Goal: Task Accomplishment & Management: Use online tool/utility

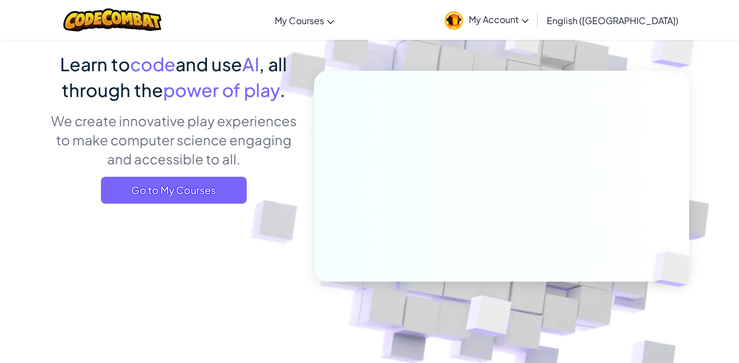
scroll to position [84, 0]
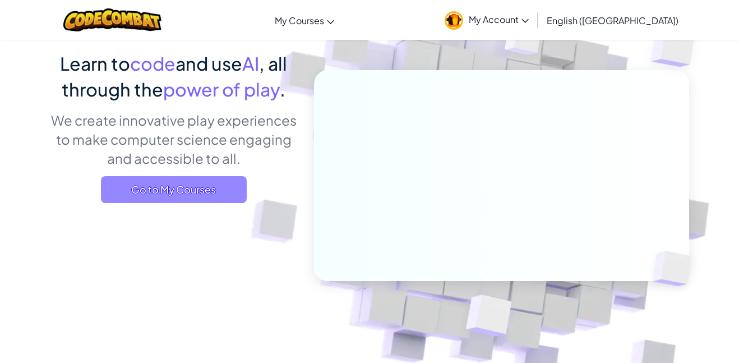
click at [215, 193] on span "Go to My Courses" at bounding box center [174, 189] width 146 height 27
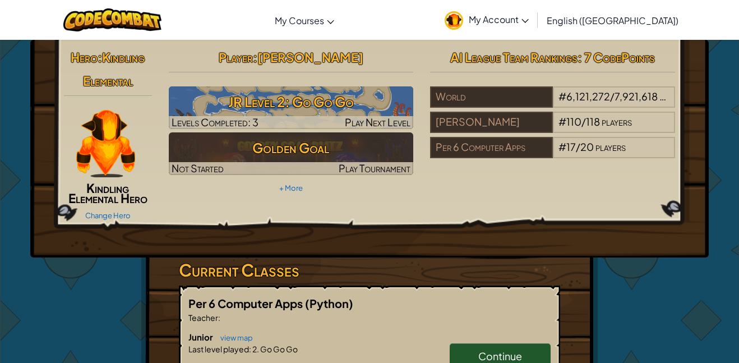
click at [215, 193] on div "Player : [PERSON_NAME] Level 2: Go Go Go Levels Completed: 3 Play Next Level Go…" at bounding box center [291, 120] width 262 height 151
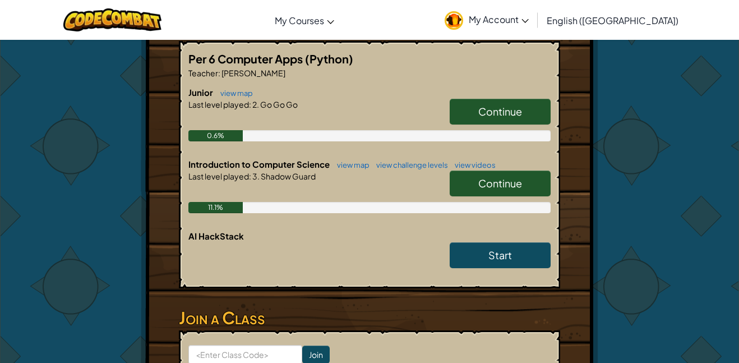
scroll to position [246, 0]
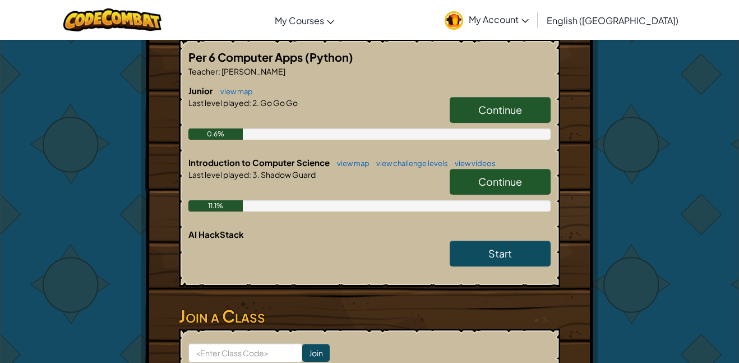
click at [446, 253] on div "Start" at bounding box center [495, 256] width 112 height 31
click at [509, 262] on link "Start" at bounding box center [500, 254] width 101 height 26
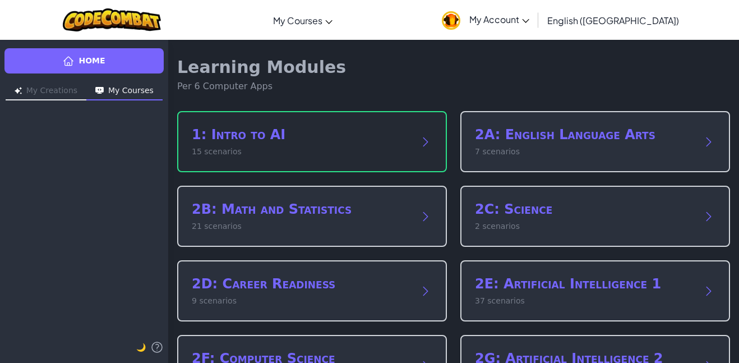
click at [340, 167] on div "1: Intro to AI 15 scenarios" at bounding box center [312, 141] width 270 height 61
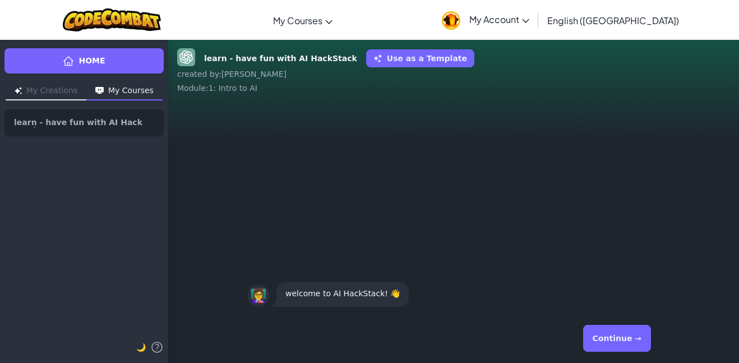
click at [639, 335] on button "Continue →" at bounding box center [617, 338] width 68 height 27
click at [652, 357] on div "Continue →" at bounding box center [453, 338] width 413 height 40
click at [639, 343] on button "Continue →" at bounding box center [617, 338] width 68 height 27
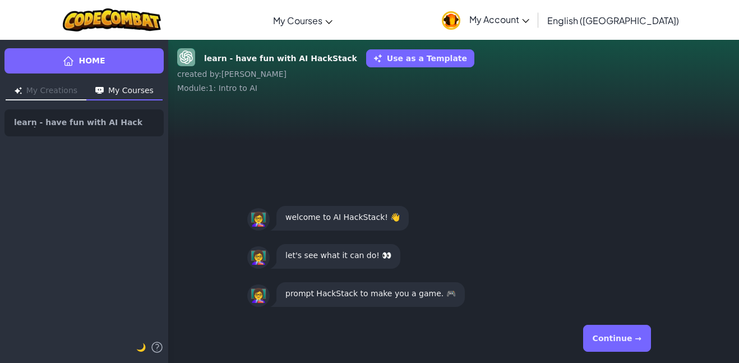
click at [639, 343] on button "Continue →" at bounding box center [617, 338] width 68 height 27
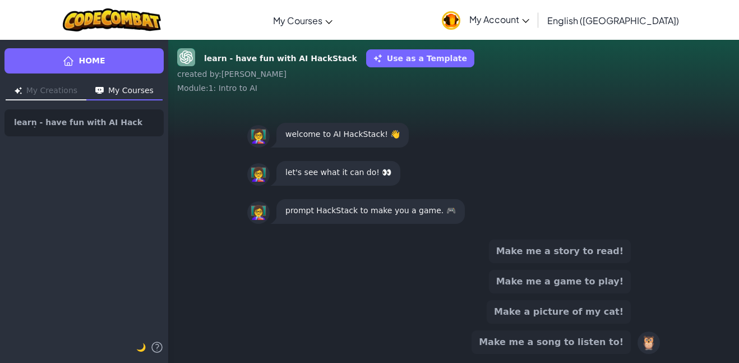
click at [597, 282] on button "Make me a game to play!" at bounding box center [560, 282] width 142 height 24
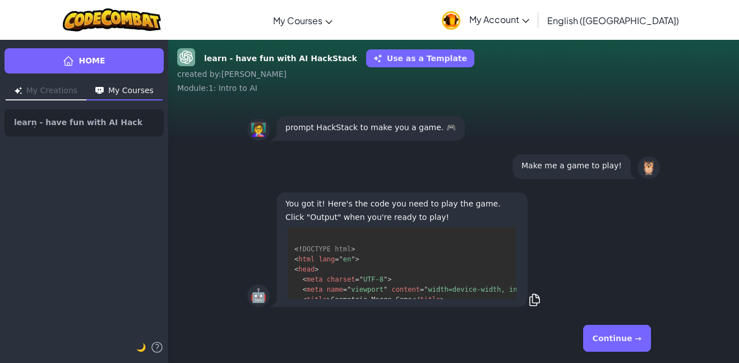
scroll to position [22, 0]
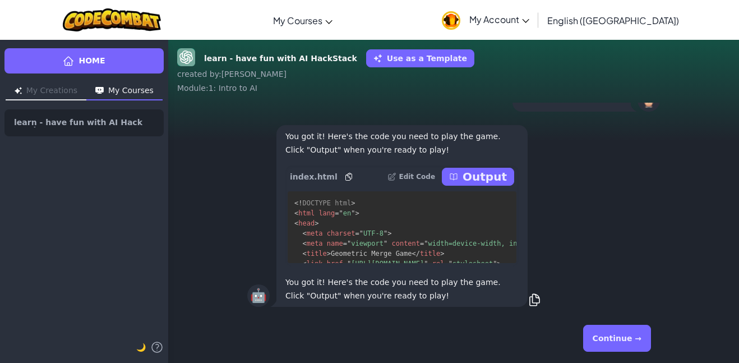
click at [618, 343] on button "Continue →" at bounding box center [617, 338] width 68 height 27
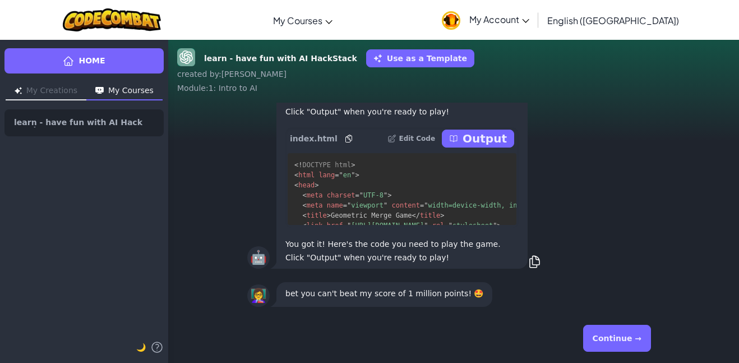
click at [618, 343] on button "Continue →" at bounding box center [617, 338] width 68 height 27
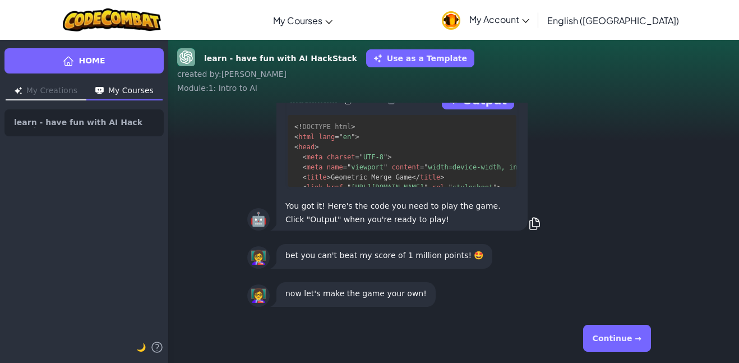
click at [618, 343] on button "Continue →" at bounding box center [617, 338] width 68 height 27
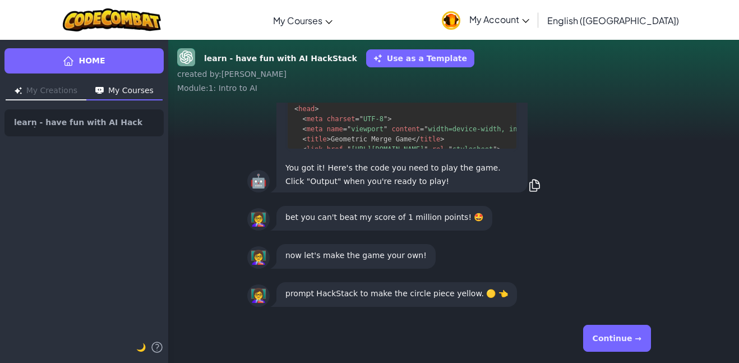
click at [611, 336] on button "Continue →" at bounding box center [617, 338] width 68 height 27
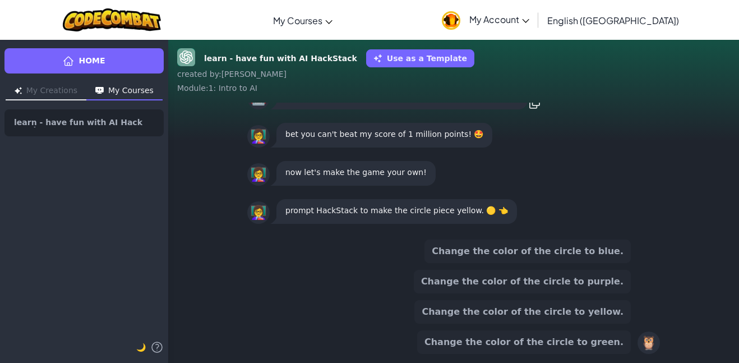
click at [571, 258] on button "Change the color of the circle to blue." at bounding box center [528, 251] width 206 height 24
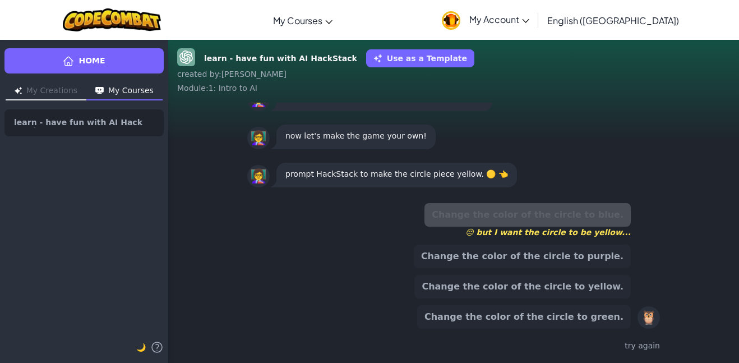
click at [548, 285] on button "Change the color of the circle to yellow." at bounding box center [522, 287] width 216 height 24
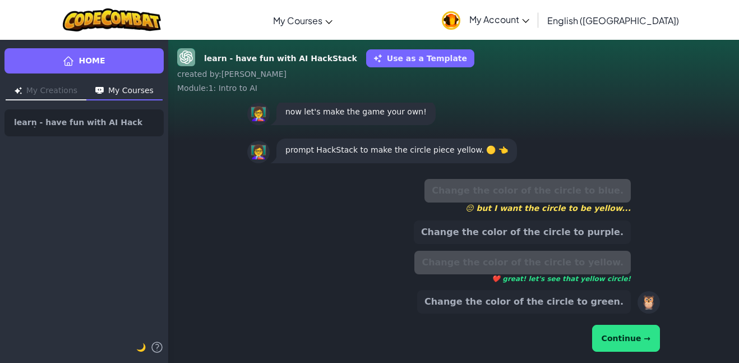
click at [640, 344] on button "Continue →" at bounding box center [626, 338] width 68 height 27
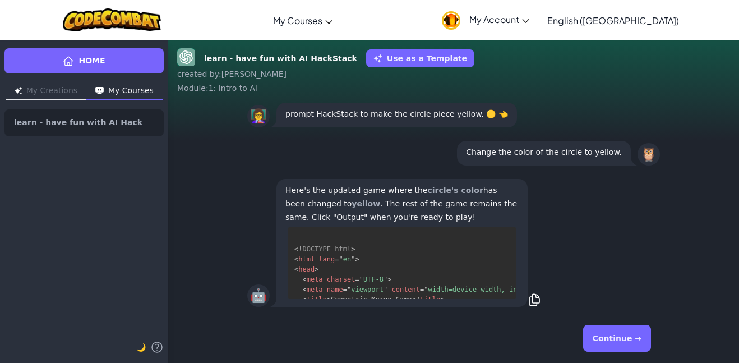
click at [628, 326] on button "Continue →" at bounding box center [617, 338] width 68 height 27
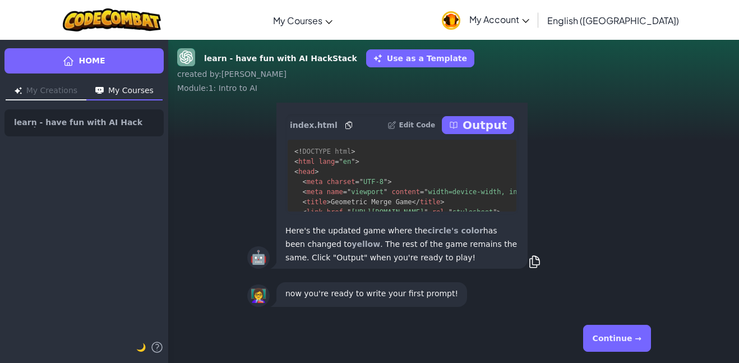
click at [623, 328] on button "Continue →" at bounding box center [617, 338] width 68 height 27
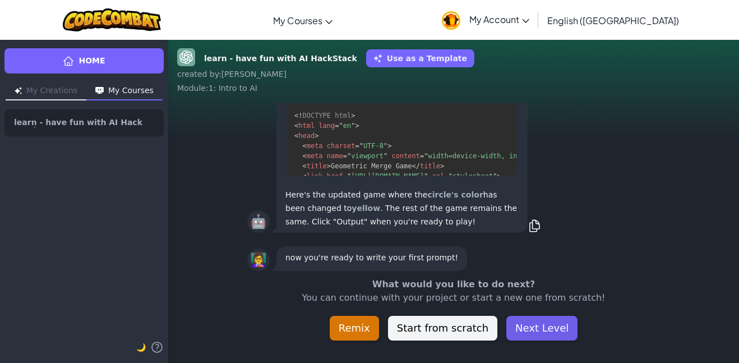
click at [525, 319] on button "Next Level" at bounding box center [541, 328] width 71 height 25
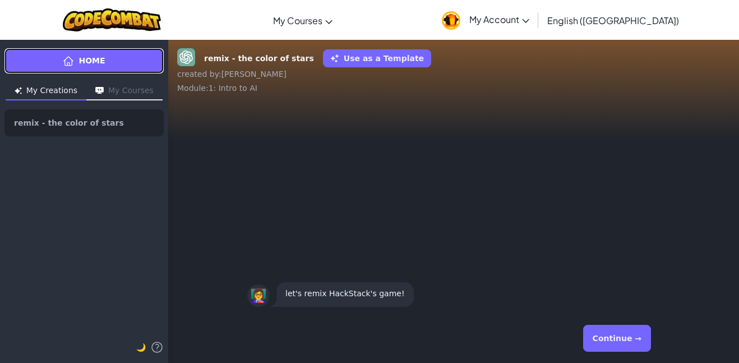
click at [57, 64] on link "Home" at bounding box center [83, 60] width 159 height 25
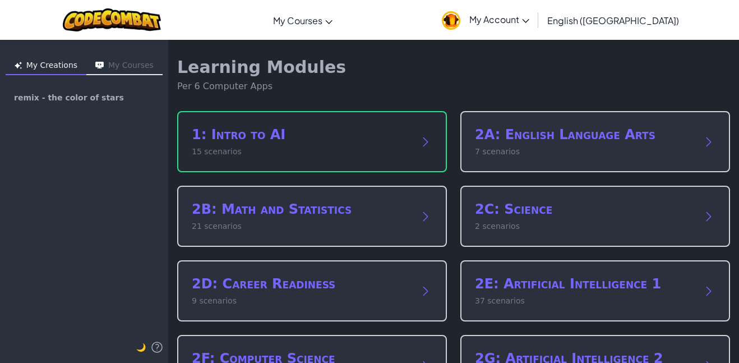
click at [303, 149] on p "15 scenarios" at bounding box center [301, 152] width 218 height 12
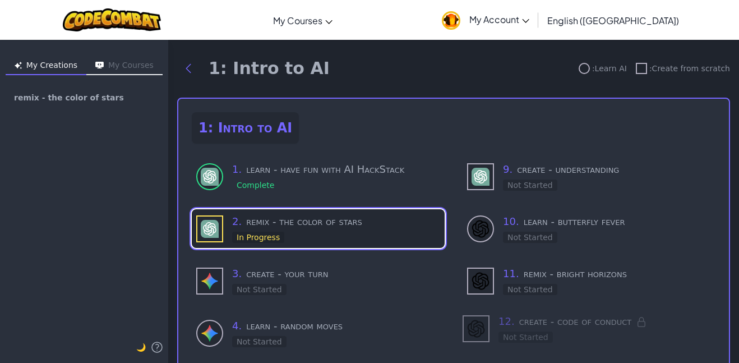
click at [363, 239] on div "2 . remix - the color of stars In Progress" at bounding box center [336, 229] width 208 height 30
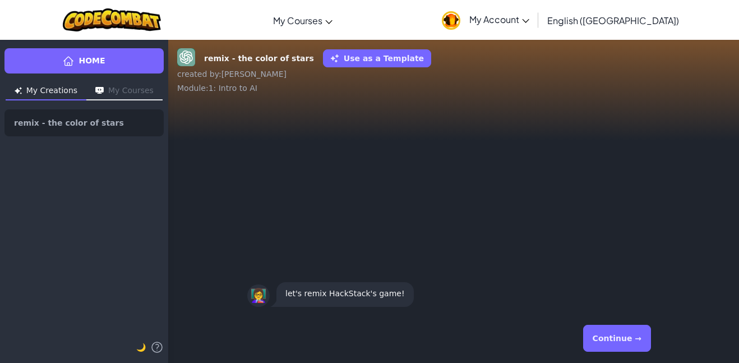
click at [610, 343] on button "Continue →" at bounding box center [617, 338] width 68 height 27
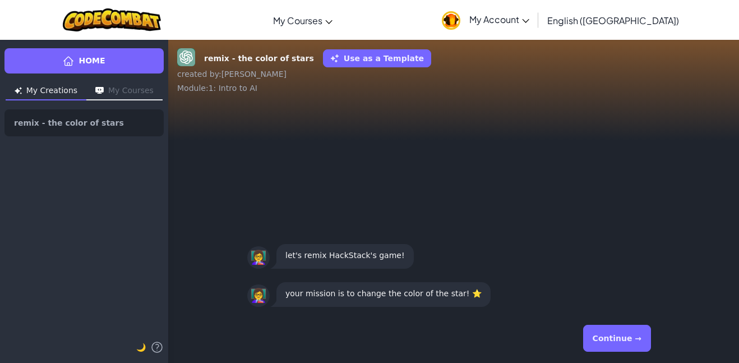
click at [610, 343] on button "Continue →" at bounding box center [617, 338] width 68 height 27
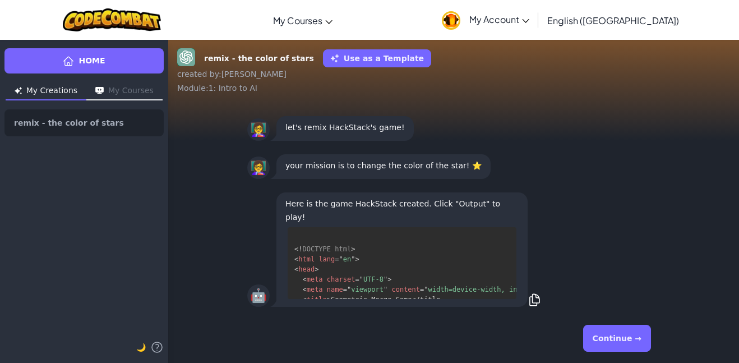
click at [610, 343] on button "Continue →" at bounding box center [617, 338] width 68 height 27
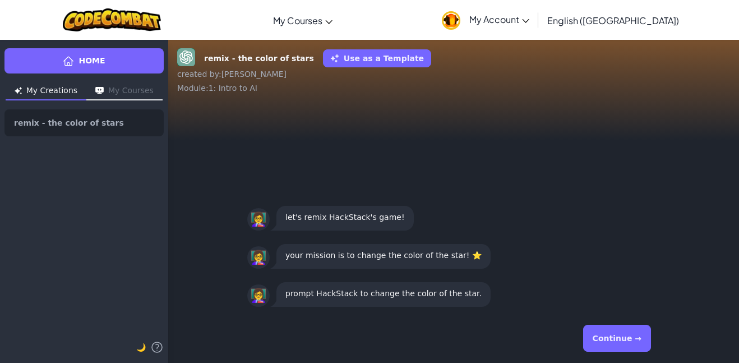
click at [610, 343] on button "Continue →" at bounding box center [617, 338] width 68 height 27
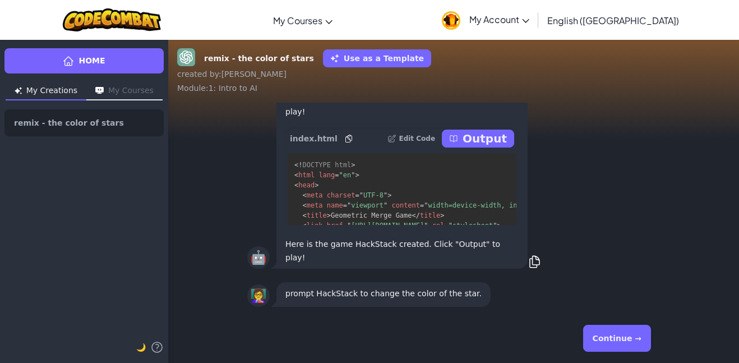
click at [610, 343] on div "Home My Creations My Courses remix - the color of stars 🌙 remix - the color of …" at bounding box center [369, 201] width 739 height 324
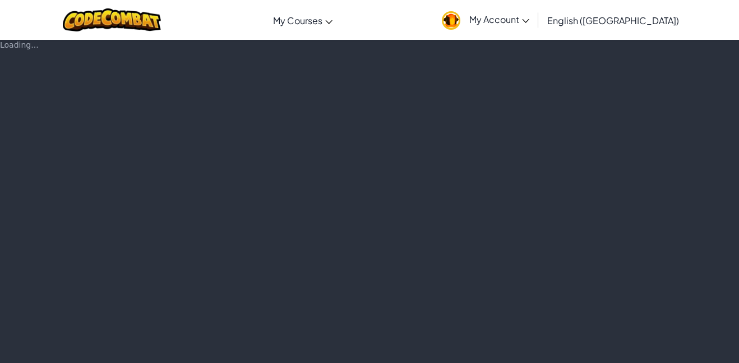
click at [610, 343] on div "Loading..." at bounding box center [369, 201] width 739 height 324
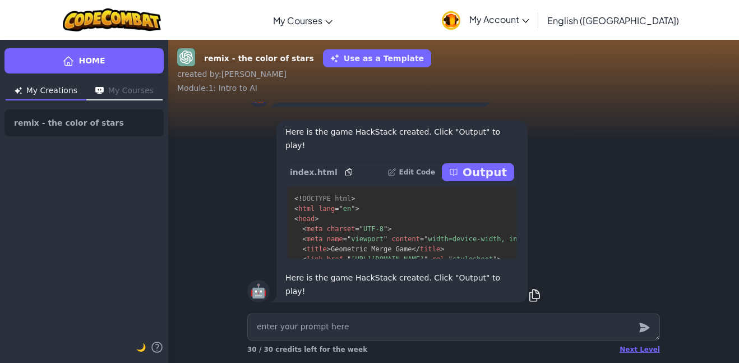
click at [610, 343] on div "Next Level 30 / 30 credits left for the week" at bounding box center [453, 349] width 413 height 18
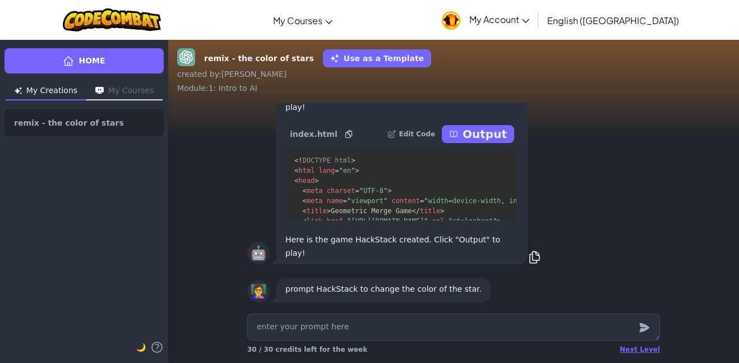
click at [610, 343] on div "Next Level 30 / 30 credits left for the week" at bounding box center [453, 349] width 413 height 18
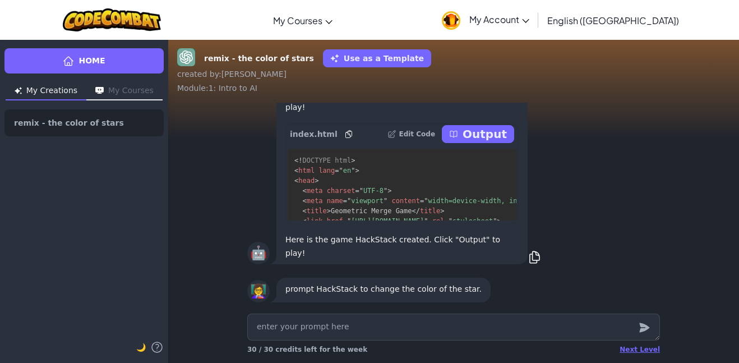
click at [610, 343] on div "Next Level 30 / 30 credits left for the week" at bounding box center [453, 349] width 413 height 18
click at [552, 322] on textarea at bounding box center [453, 326] width 413 height 27
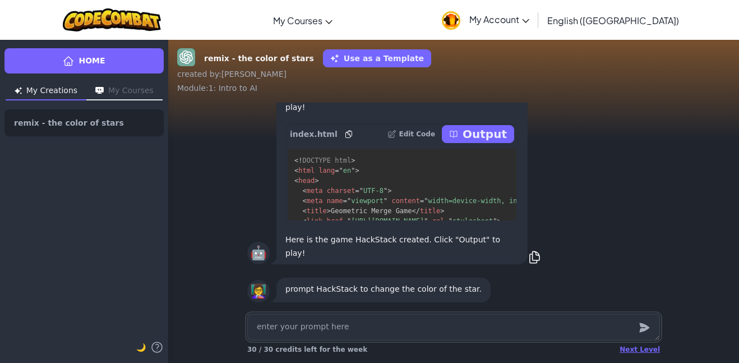
click at [536, 324] on textarea at bounding box center [453, 326] width 413 height 27
type textarea "x"
type textarea "y"
type textarea "x"
type textarea "yo"
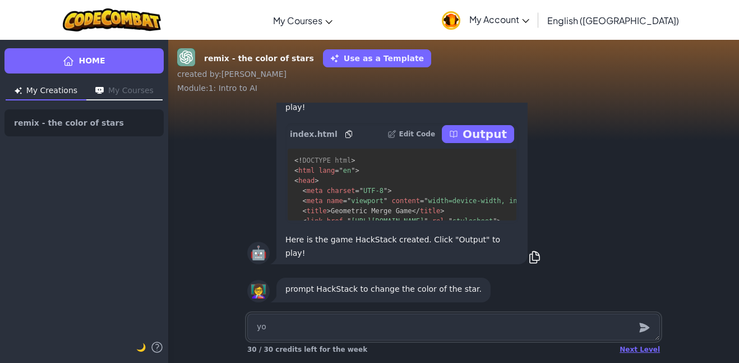
type textarea "x"
type textarea "yo"
type textarea "x"
type textarea "yo w"
type textarea "x"
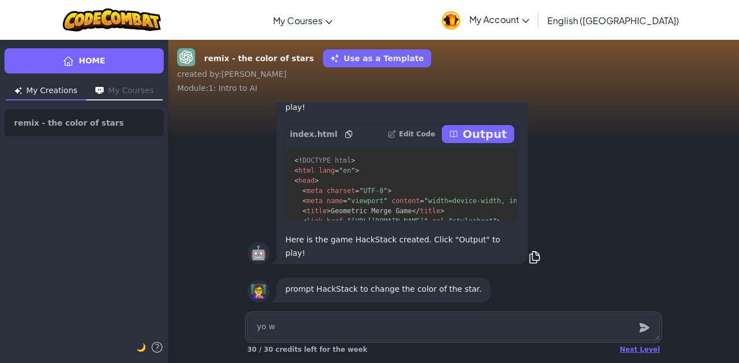
type textarea "yo wh"
type textarea "x"
type textarea "yo wha"
type textarea "x"
type textarea "yo what"
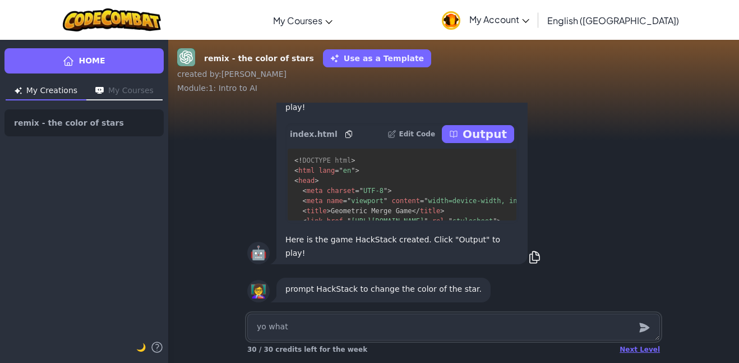
type textarea "x"
type textarea "yo"
type textarea "x"
type textarea "yo what's"
type textarea "x"
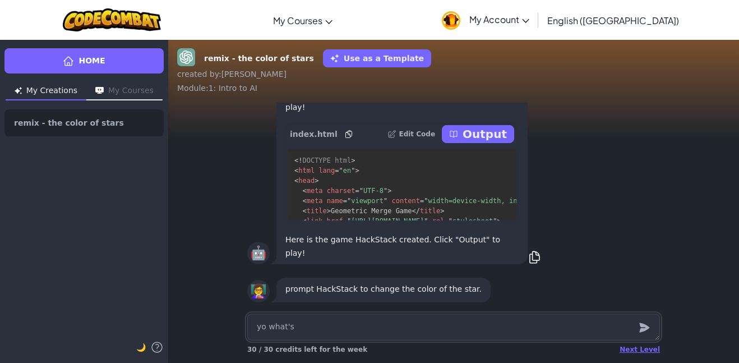
type textarea "yo what's y"
type textarea "x"
type textarea "yo what's yo"
type textarea "x"
type textarea "yo what's yoy"
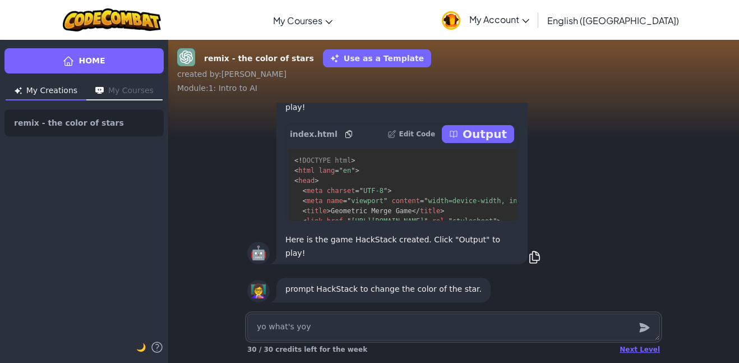
type textarea "x"
type textarea "yo what's yoy\"
type textarea "x"
type textarea "yo what's yoy"
type textarea "x"
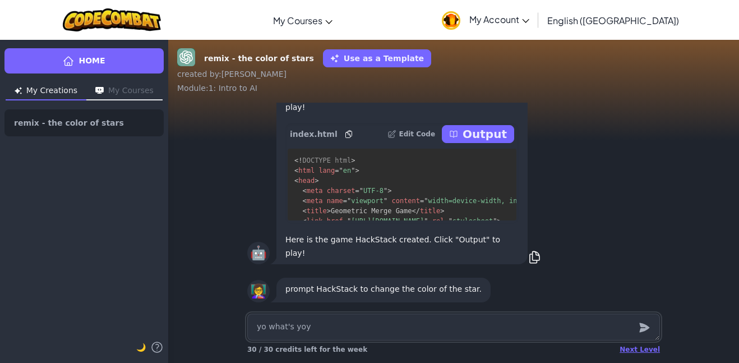
type textarea "yo what's yo"
type textarea "x"
type textarea "yo what's you"
type textarea "x"
type textarea "yo what's youe"
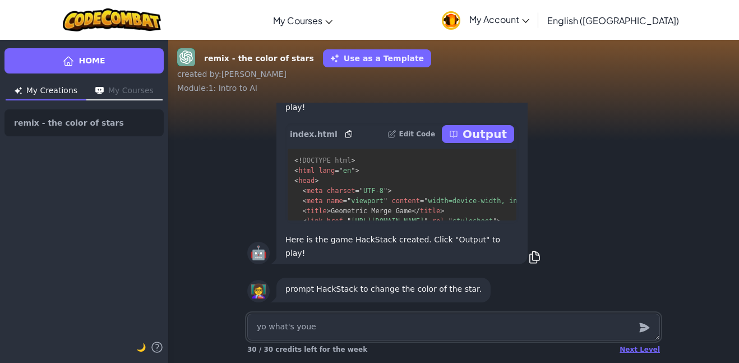
type textarea "x"
type textarea "yo what's you"
type textarea "x"
type textarea "yo what's your"
type textarea "x"
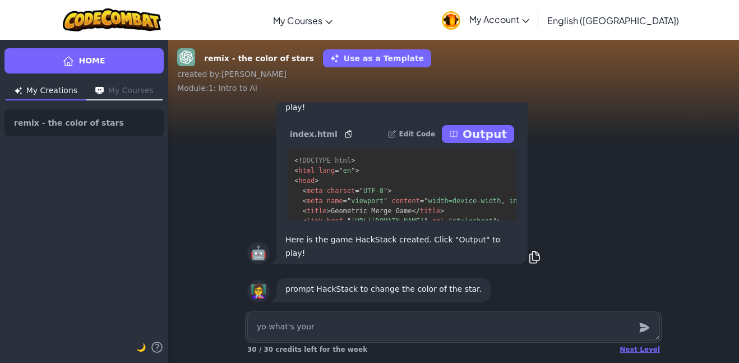
type textarea "yo what's youre"
type textarea "x"
type textarea "yo what's youre"
type textarea "x"
type textarea "yo what's youre s"
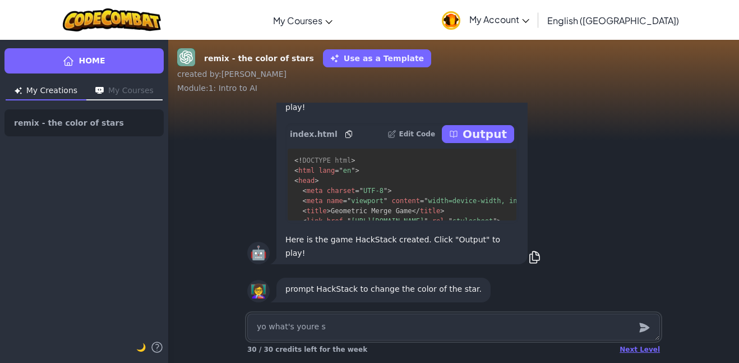
type textarea "x"
type textarea "yo what's youre sn"
type textarea "x"
type textarea "yo what's youre snap"
type textarea "x"
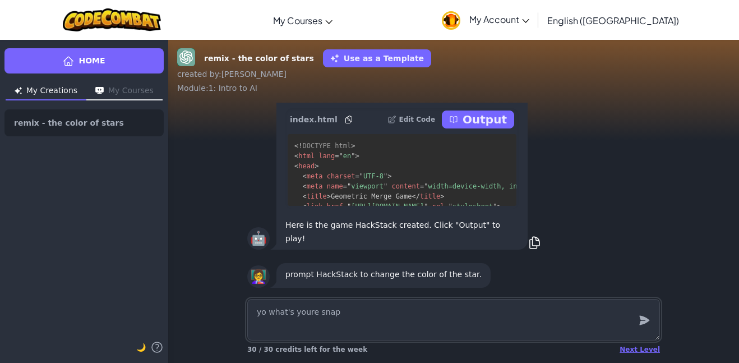
type textarea "yo what's youre snap"
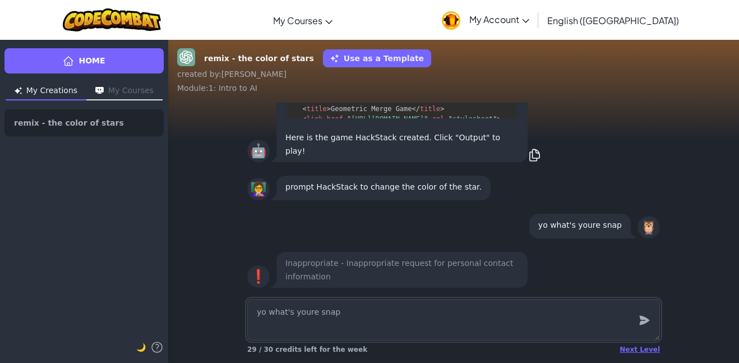
type textarea "x"
type textarea "yo what's youre snap"
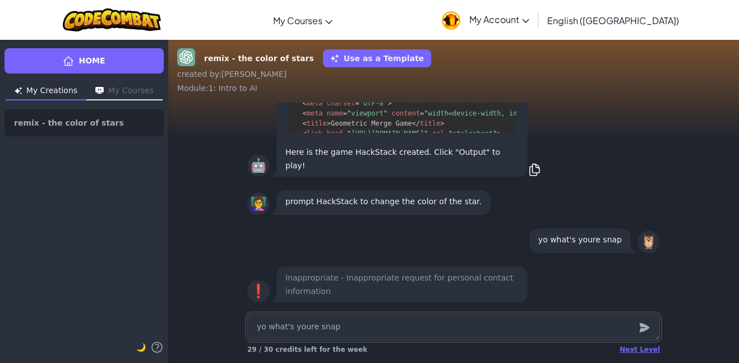
type textarea "x"
type textarea "yo what's youre sna"
type textarea "x"
type textarea "yo what's youre sn"
type textarea "x"
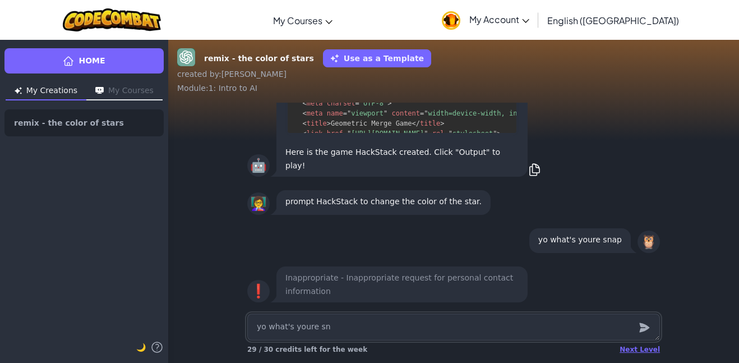
type textarea "yo what's youre s"
type textarea "x"
type textarea "yo what's youre"
type textarea "x"
type textarea "yo what's youre"
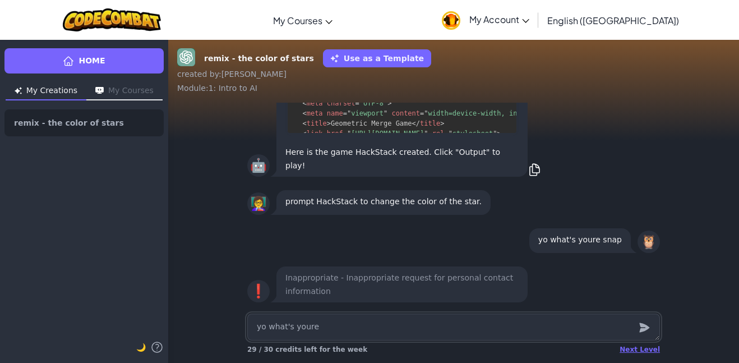
type textarea "x"
type textarea "yo what's your"
type textarea "x"
type textarea "yo what's you"
type textarea "x"
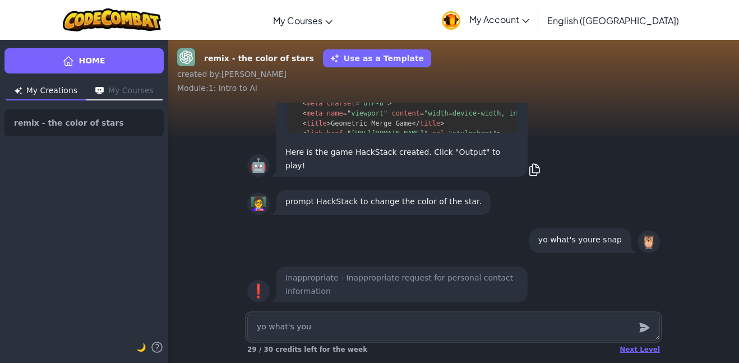
type textarea "yo what's yo"
type textarea "x"
type textarea "yo what's y"
type textarea "x"
type textarea "yo what's"
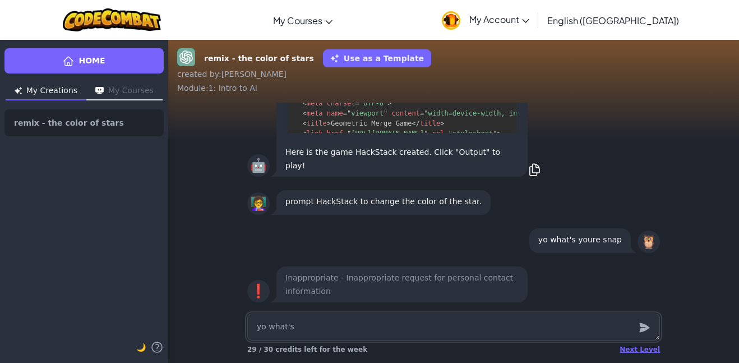
type textarea "x"
type textarea "yo what's"
type textarea "x"
type textarea "yo what'"
type textarea "x"
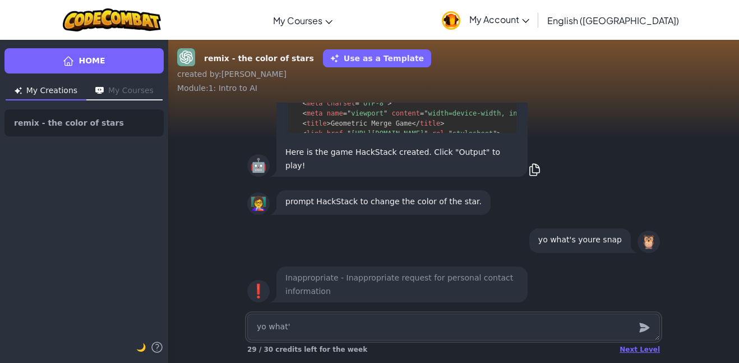
type textarea "yo what"
type textarea "x"
type textarea "yo wha"
type textarea "x"
type textarea "yo wh"
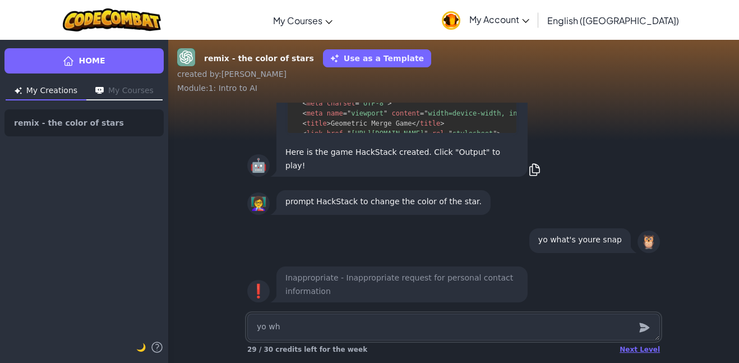
type textarea "x"
type textarea "yo w"
type textarea "x"
type textarea "yo"
type textarea "x"
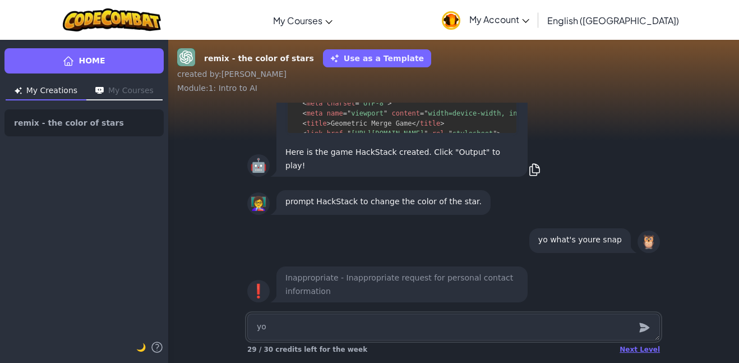
type textarea "yo"
type textarea "x"
type textarea "y"
type textarea "x"
click at [472, 315] on textarea at bounding box center [453, 326] width 413 height 27
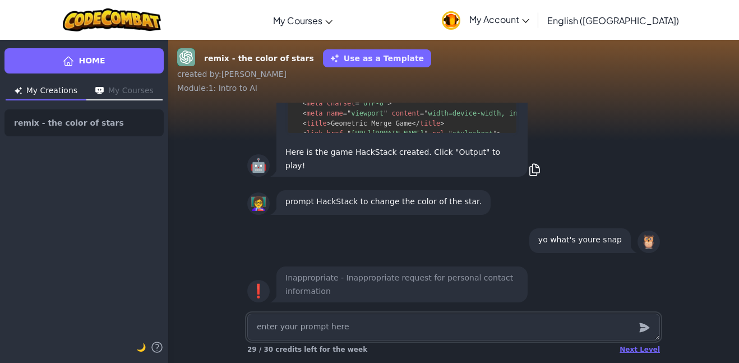
type textarea "x"
type textarea "m"
type textarea "x"
type textarea "ma"
type textarea "x"
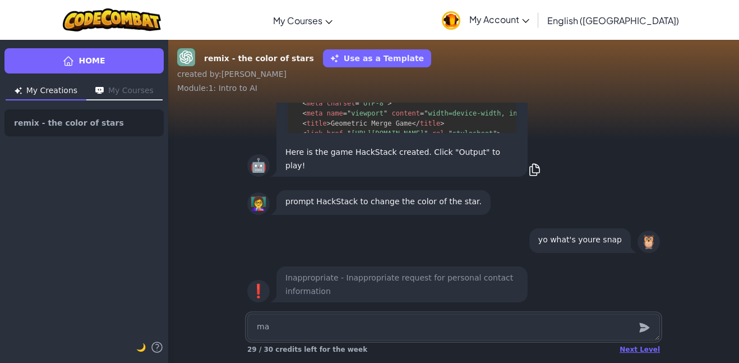
type textarea "mak"
type textarea "x"
type textarea "make"
type textarea "x"
type textarea "make"
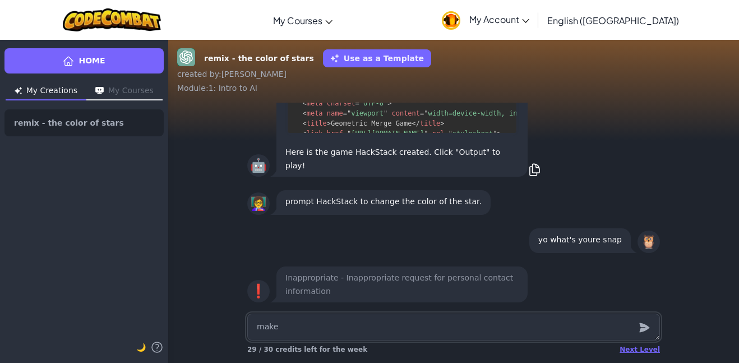
type textarea "x"
type textarea "make m"
type textarea "x"
type textarea "make me"
type textarea "x"
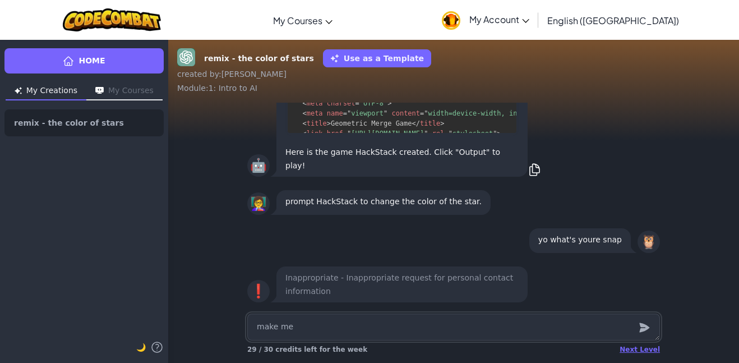
type textarea "make me"
type textarea "x"
type textarea "make me a"
type textarea "x"
type textarea "make me a"
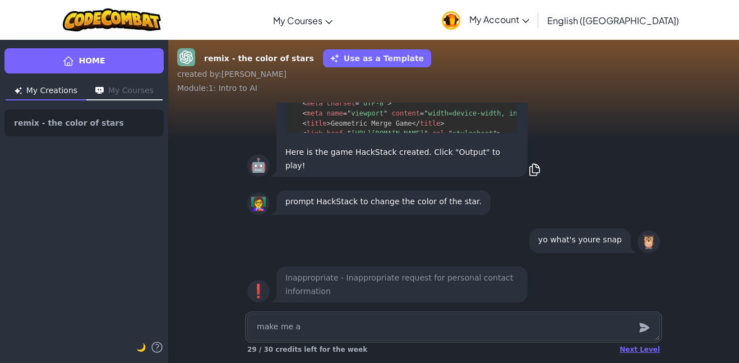
type textarea "x"
type textarea "make me a g"
type textarea "x"
type textarea "make me a go"
type textarea "x"
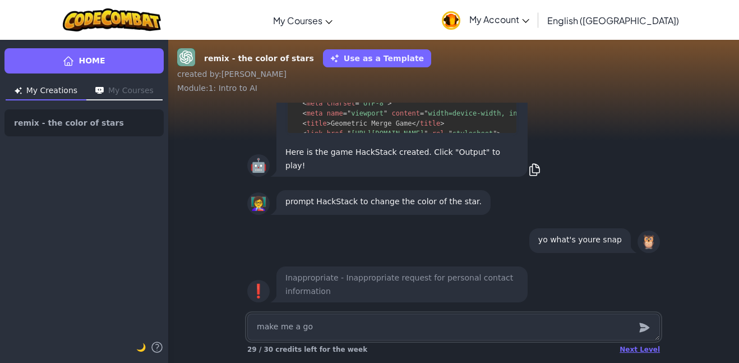
type textarea "make me a goo"
type textarea "x"
type textarea "make me a good"
type textarea "x"
type textarea "make me a good"
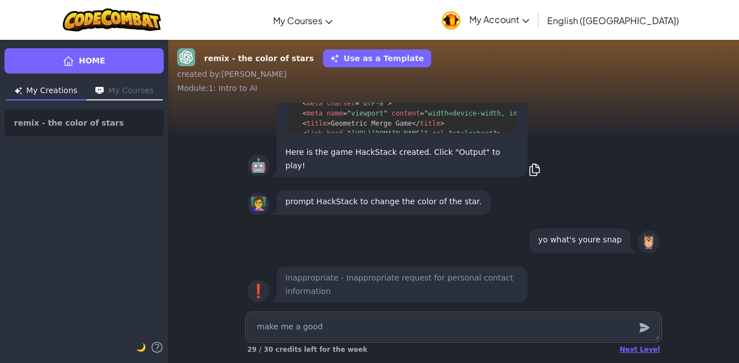
type textarea "x"
type textarea "make me a good g"
type textarea "x"
type textarea "make me a good ga"
type textarea "x"
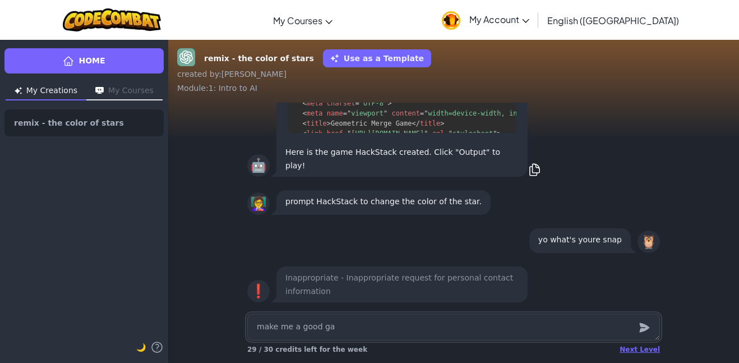
type textarea "make me a good gam"
type textarea "x"
type textarea "make me a good game"
type textarea "x"
type textarea "make me a good gam"
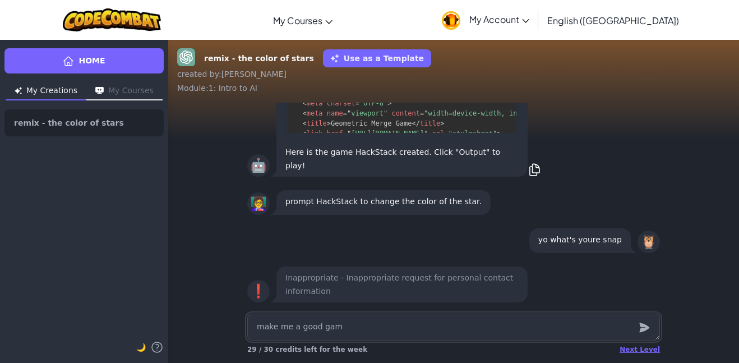
type textarea "x"
type textarea "make me a good game"
type textarea "x"
type textarea "make me a good game"
type textarea "x"
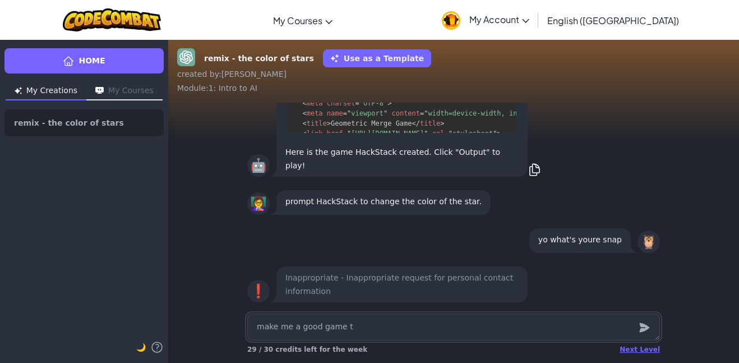
type textarea "make me a good game to"
type textarea "x"
type textarea "make me a good game to"
type textarea "x"
type textarea "make me a good game to p"
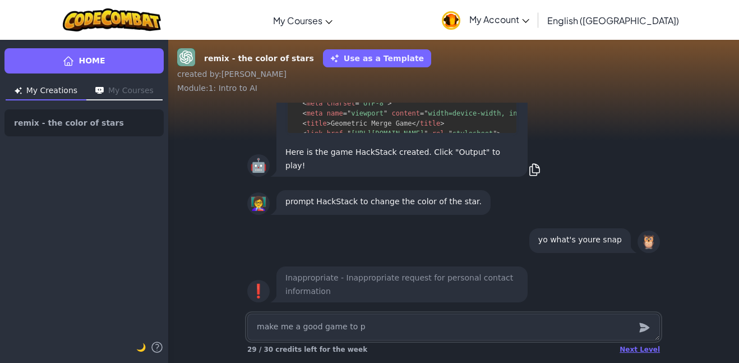
type textarea "x"
type textarea "make me a good game to p;"
type textarea "x"
type textarea "make me a good game to p;a"
type textarea "x"
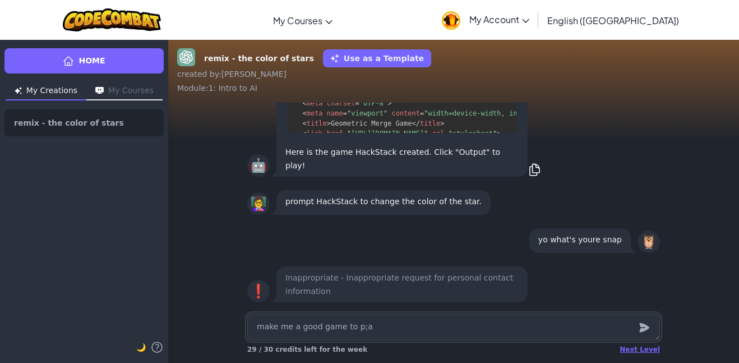
type textarea "make me a good game to p;"
type textarea "x"
type textarea "make me a good game to p"
type textarea "x"
type textarea "make me a good game to pl"
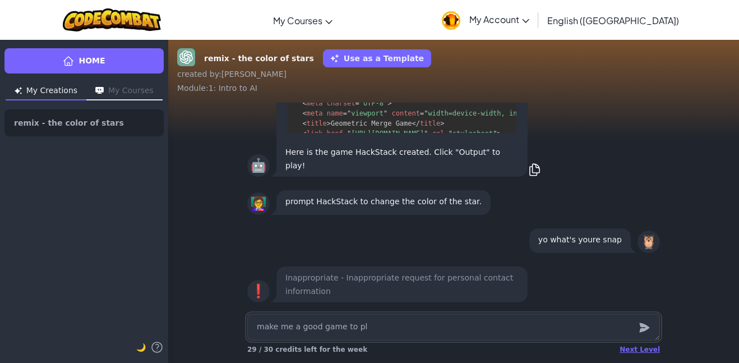
type textarea "x"
type textarea "make me a good game to pla"
type textarea "x"
type textarea "make me a good game to play"
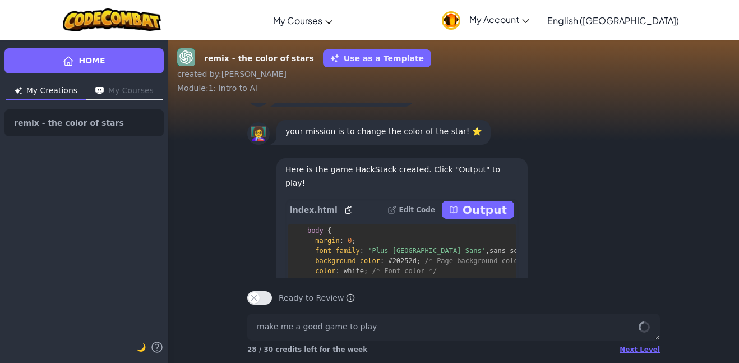
scroll to position [234, 0]
click at [500, 218] on p "Output" at bounding box center [485, 210] width 44 height 16
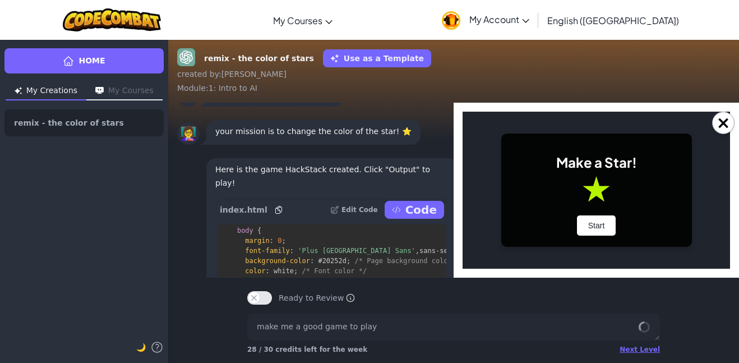
scroll to position [446, 0]
click at [605, 228] on button "Start" at bounding box center [596, 225] width 39 height 20
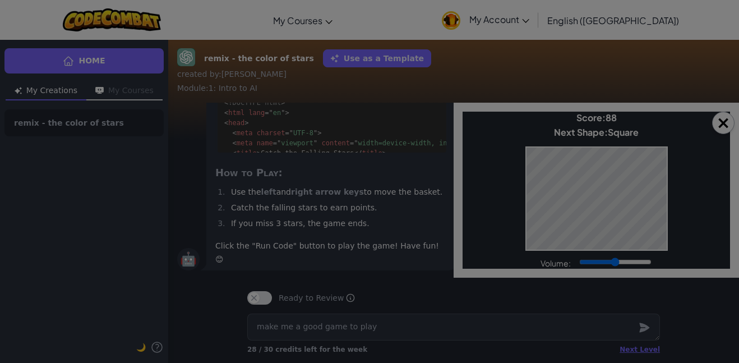
scroll to position [-89, 0]
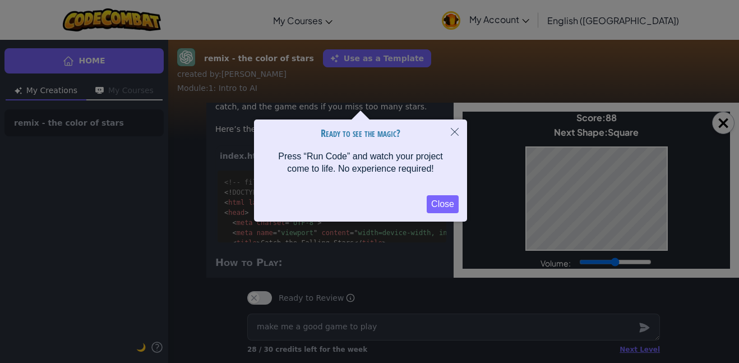
click at [615, 214] on div at bounding box center [369, 234] width 739 height 468
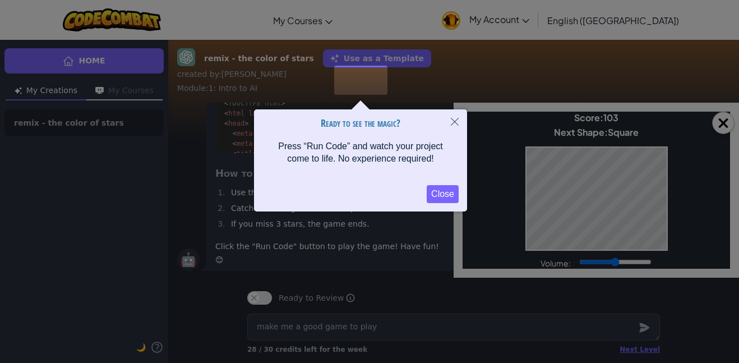
click at [615, 214] on div at bounding box center [369, 234] width 739 height 468
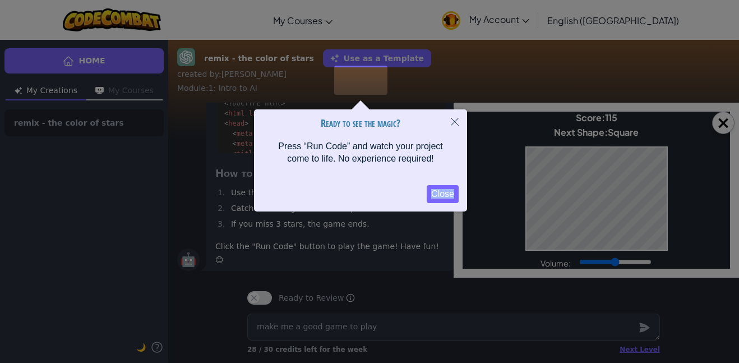
click at [615, 214] on div at bounding box center [369, 234] width 739 height 468
click at [449, 118] on button "Close" at bounding box center [454, 122] width 25 height 26
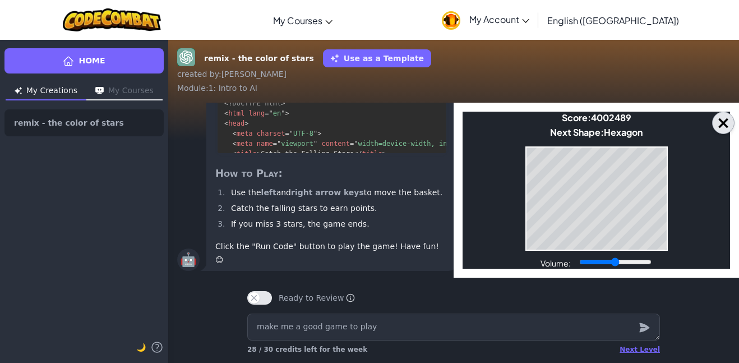
click at [723, 119] on button "×" at bounding box center [723, 123] width 22 height 22
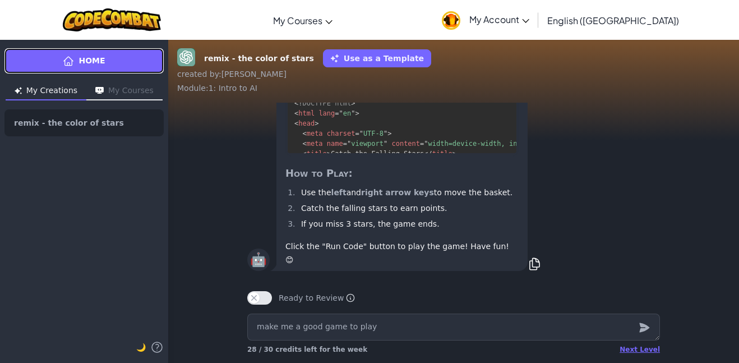
click at [54, 51] on link "Home" at bounding box center [83, 60] width 159 height 25
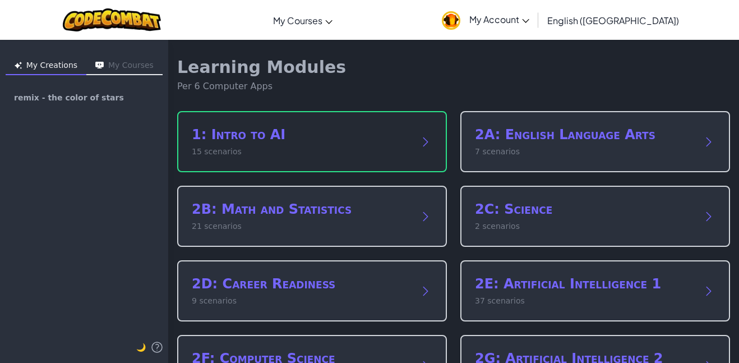
click at [217, 162] on div "1: Intro to AI 15 scenarios" at bounding box center [312, 141] width 270 height 61
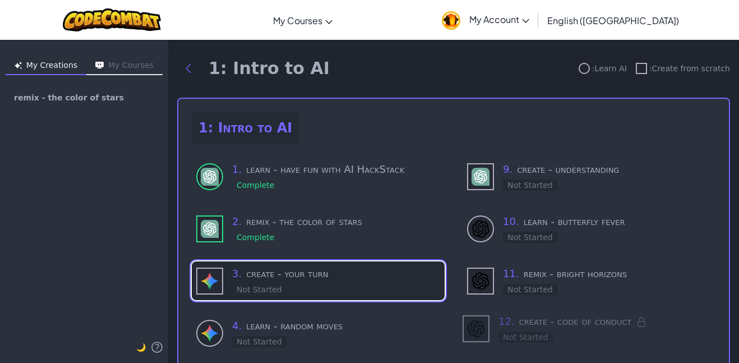
click at [293, 294] on div "3 . create - your turn Not Started" at bounding box center [336, 281] width 208 height 30
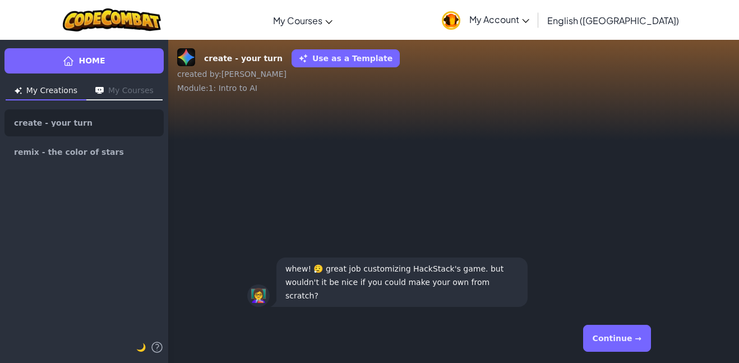
click at [618, 343] on button "Continue →" at bounding box center [617, 338] width 68 height 27
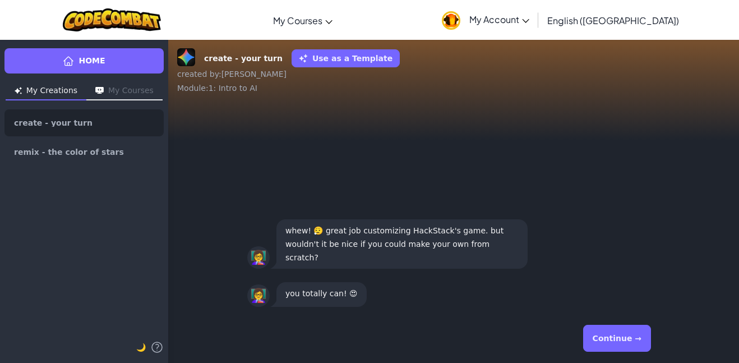
click at [629, 331] on button "Continue →" at bounding box center [617, 338] width 68 height 27
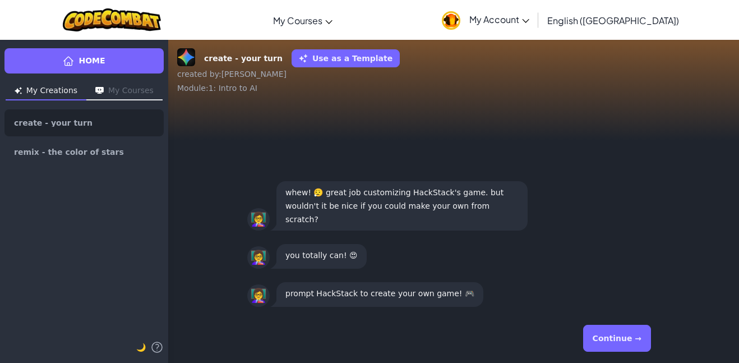
click at [629, 331] on button "Continue →" at bounding box center [617, 338] width 68 height 27
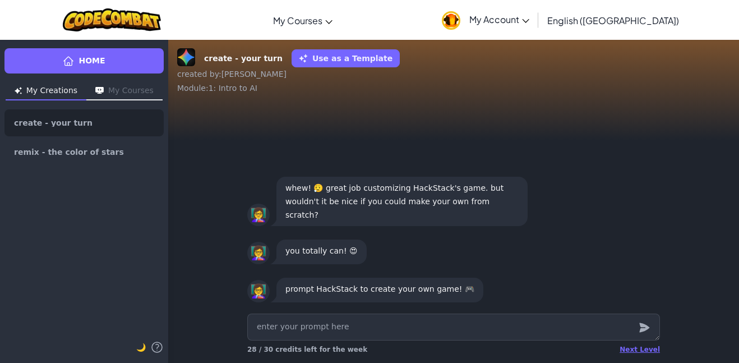
click at [629, 331] on textarea at bounding box center [453, 326] width 413 height 27
click at [571, 338] on textarea at bounding box center [453, 326] width 413 height 27
click at [558, 340] on div "Next Level 28 / 30 credits left for the week" at bounding box center [453, 349] width 413 height 18
click at [542, 317] on textarea at bounding box center [453, 326] width 413 height 27
click at [546, 329] on textarea at bounding box center [453, 326] width 413 height 27
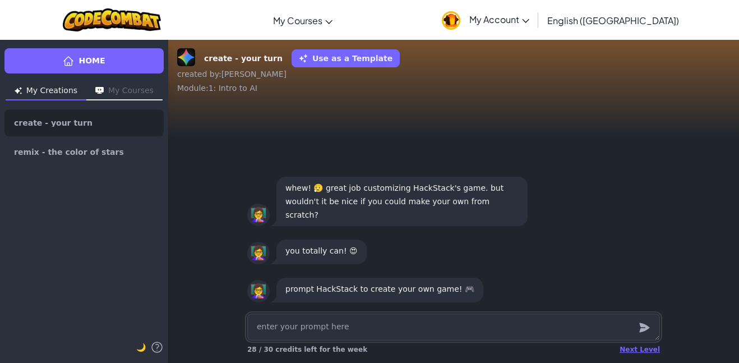
click at [426, 324] on textarea at bounding box center [453, 326] width 413 height 27
click at [402, 315] on textarea at bounding box center [453, 326] width 413 height 27
click at [424, 362] on div "Next Level 28 / 30 credits left for the week" at bounding box center [453, 336] width 431 height 54
click at [424, 359] on div "Next Level 28 / 30 credits left for the week" at bounding box center [453, 336] width 431 height 54
click at [428, 354] on div "Next Level 28 / 30 credits left for the week" at bounding box center [453, 349] width 413 height 18
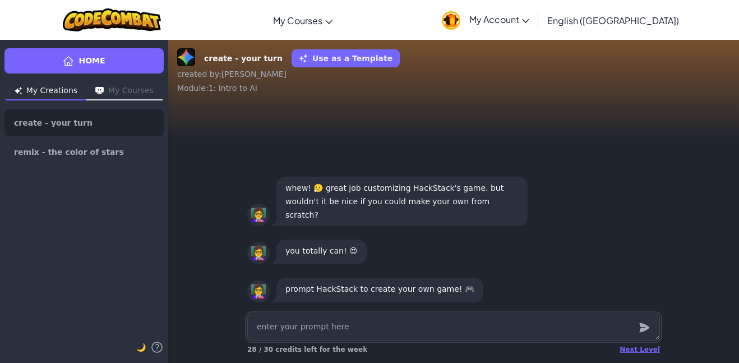
click at [420, 315] on textarea at bounding box center [453, 326] width 413 height 27
click at [465, 320] on textarea at bounding box center [453, 326] width 413 height 27
type textarea "x"
type textarea "s"
type textarea "x"
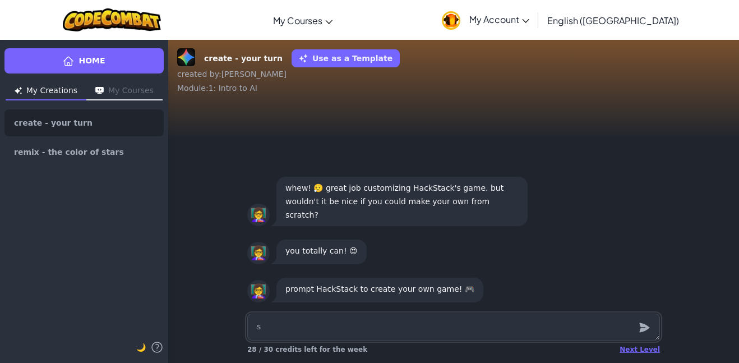
type textarea "su"
type textarea "x"
type textarea "sur"
type textarea "x"
type textarea "sure"
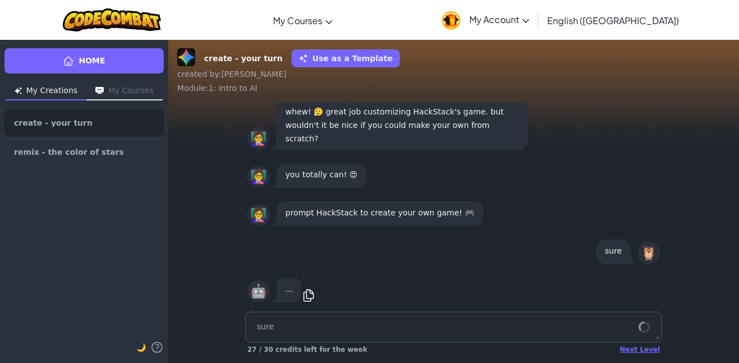
scroll to position [1, 0]
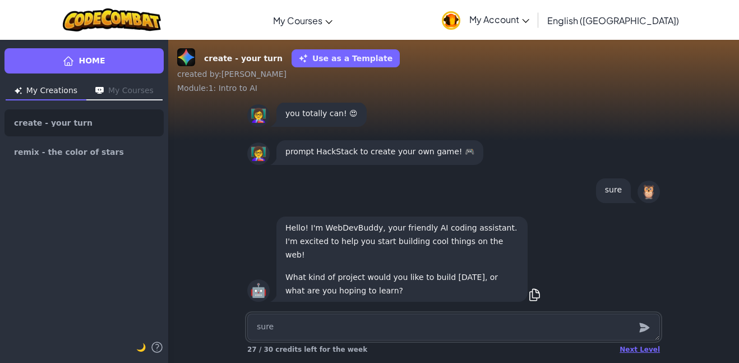
type textarea "x"
click at [508, 331] on textarea "sure" at bounding box center [453, 326] width 413 height 27
click at [536, 299] on icon at bounding box center [535, 295] width 14 height 14
click at [322, 330] on textarea "sure" at bounding box center [453, 326] width 413 height 27
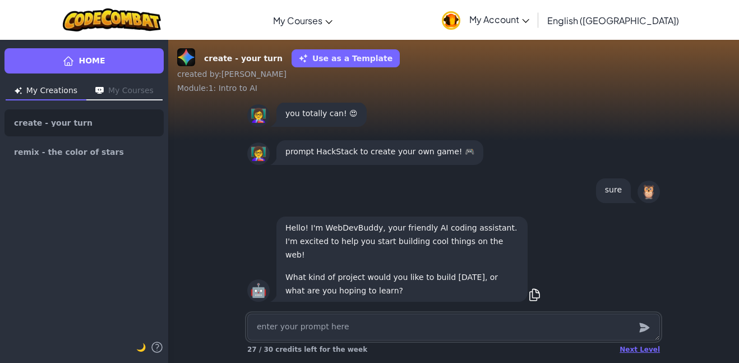
type textarea "x"
type textarea "c"
type textarea "x"
type textarea "ca"
type textarea "x"
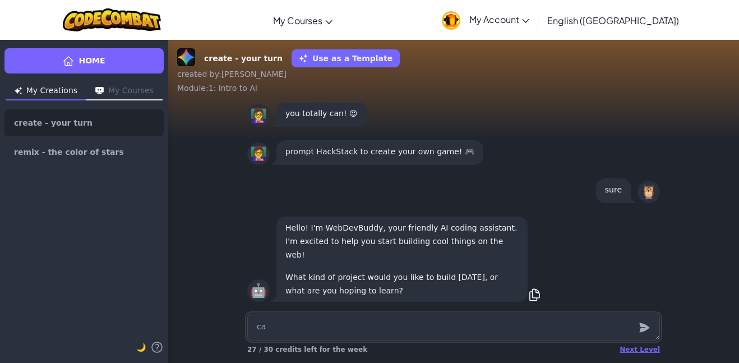
type textarea "can"
type textarea "x"
type textarea "can"
type textarea "x"
type textarea "can u"
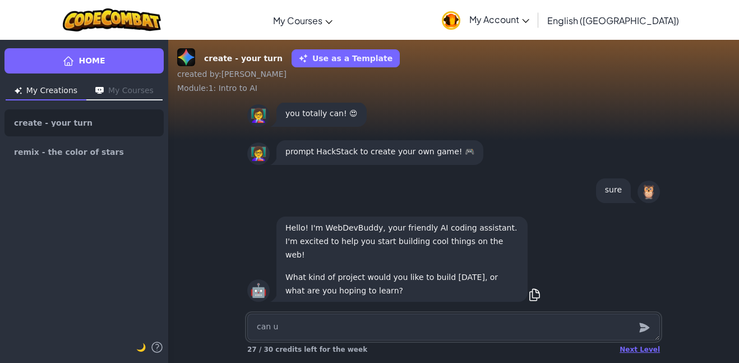
type textarea "x"
type textarea "can u"
type textarea "x"
type textarea "can u m"
type textarea "x"
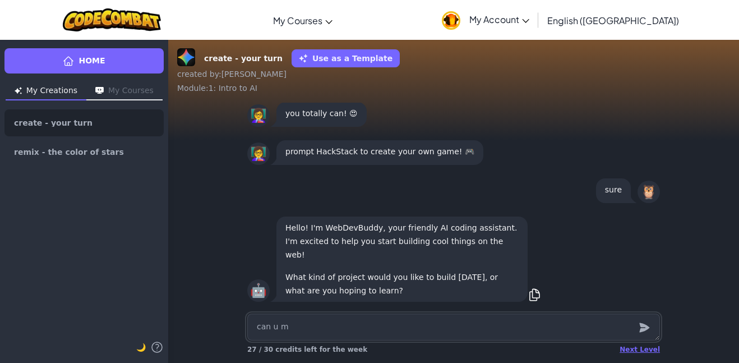
type textarea "can u ma"
type textarea "x"
type textarea "can u mak"
type textarea "x"
type textarea "can u make"
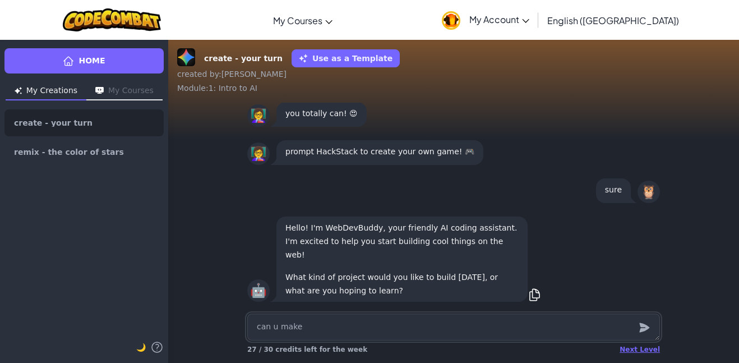
type textarea "x"
type textarea "can u make"
type textarea "x"
type textarea "can u make a"
type textarea "x"
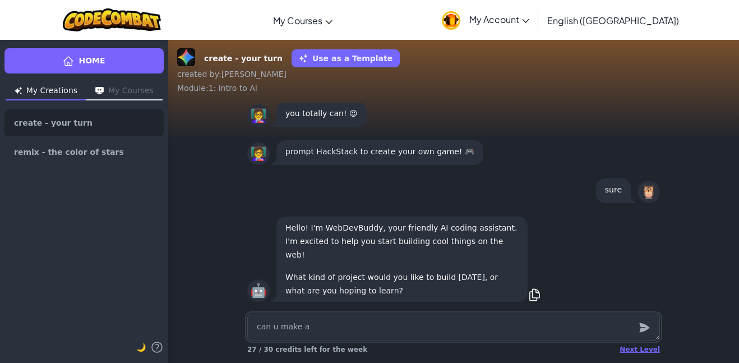
type textarea "can u make a c"
type textarea "x"
type textarea "can u make a co"
type textarea "x"
type textarea "can u make a cop"
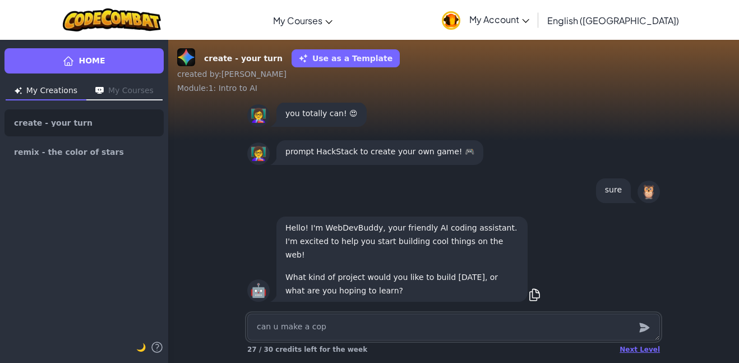
type textarea "x"
type textarea "can u make a copo"
type textarea "x"
type textarea "can u make a cop"
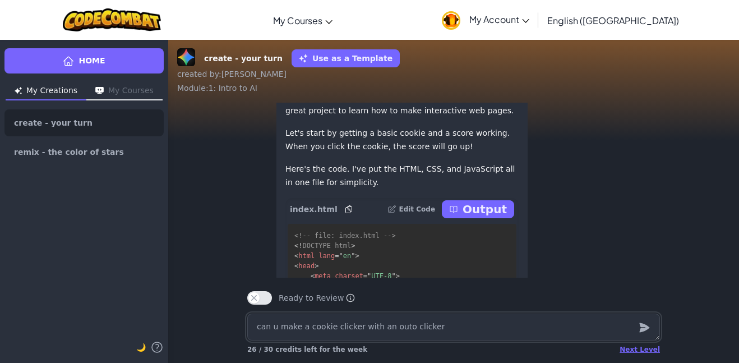
scroll to position [-381, 0]
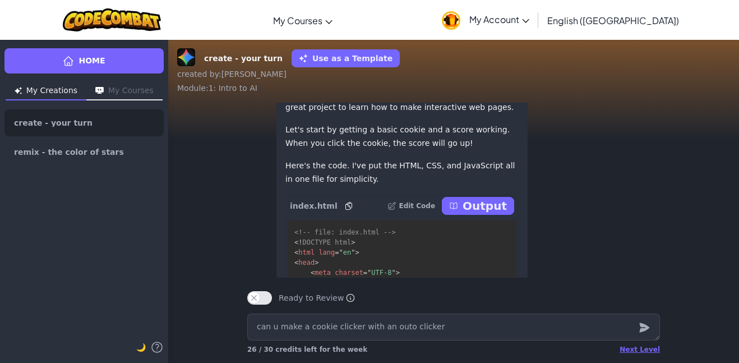
click at [499, 214] on p "Output" at bounding box center [485, 206] width 44 height 16
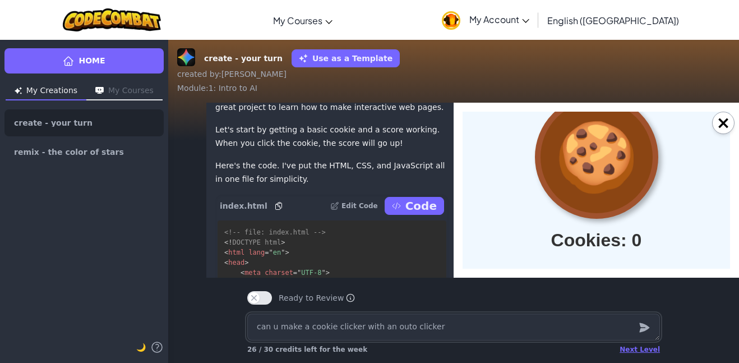
scroll to position [62, 0]
click at [560, 194] on div at bounding box center [596, 156] width 123 height 123
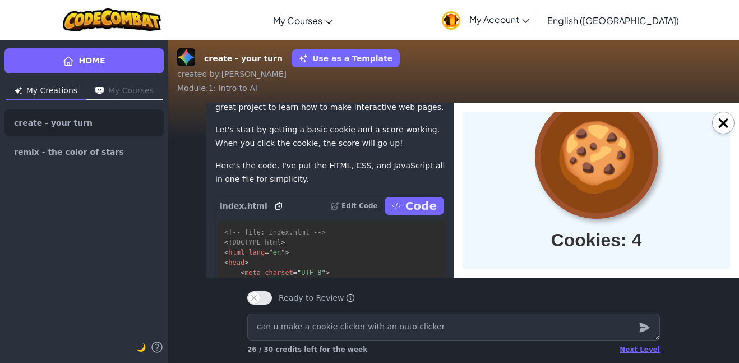
click at [560, 194] on div at bounding box center [596, 156] width 123 height 123
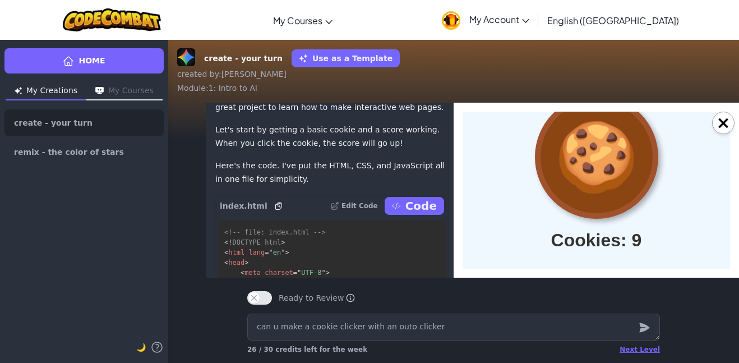
click at [560, 194] on div at bounding box center [596, 156] width 123 height 123
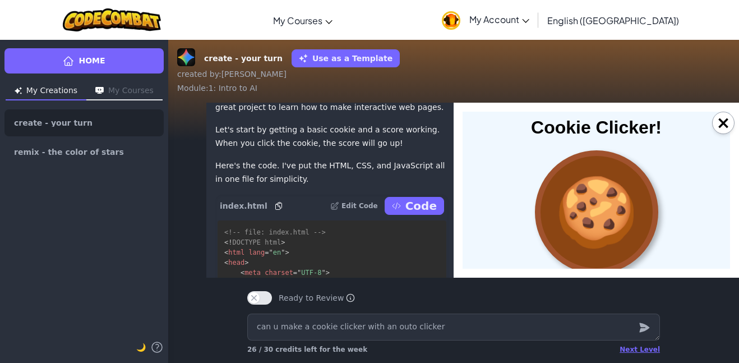
scroll to position [3, 0]
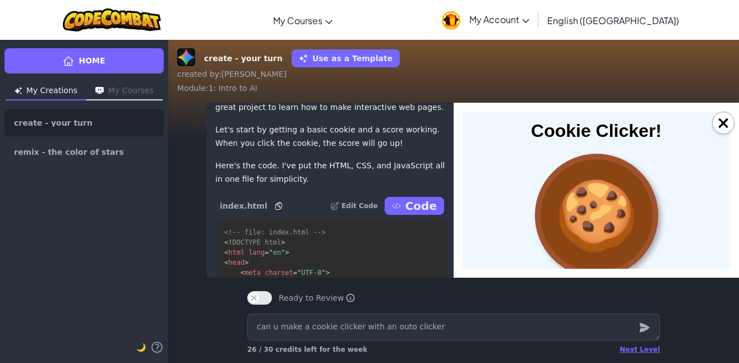
click at [560, 194] on div at bounding box center [596, 215] width 123 height 123
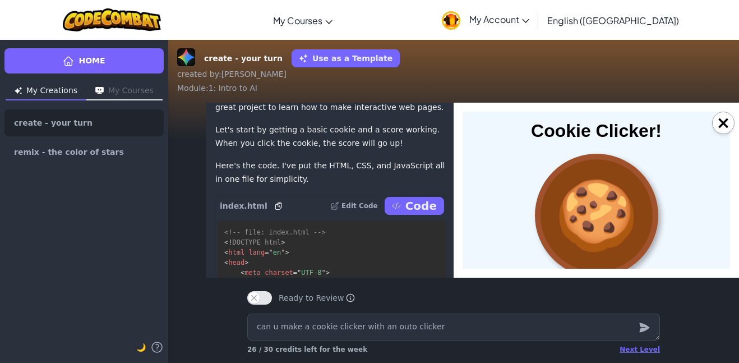
click at [560, 194] on div at bounding box center [596, 215] width 123 height 123
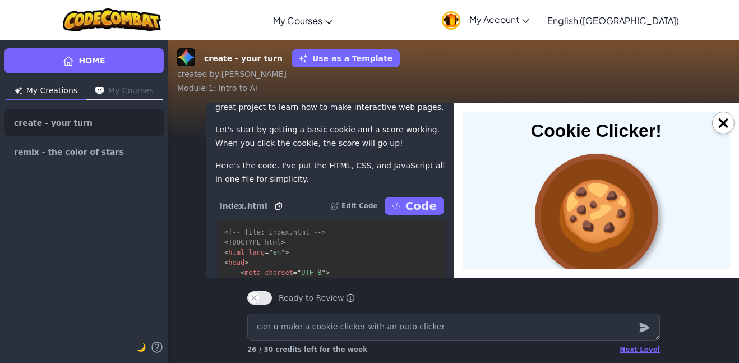
click at [560, 194] on div at bounding box center [596, 215] width 123 height 123
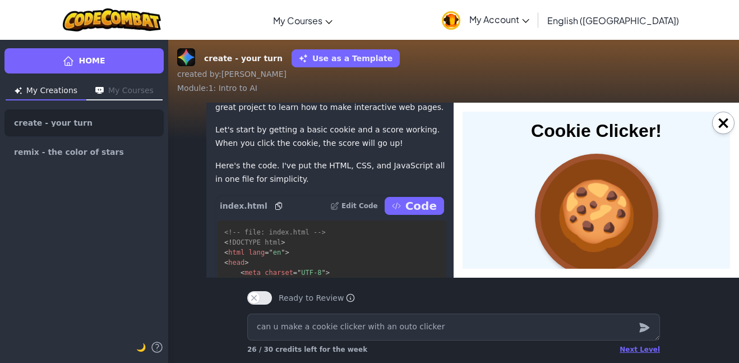
click at [560, 194] on div at bounding box center [596, 215] width 123 height 123
click at [559, 191] on div at bounding box center [596, 215] width 123 height 123
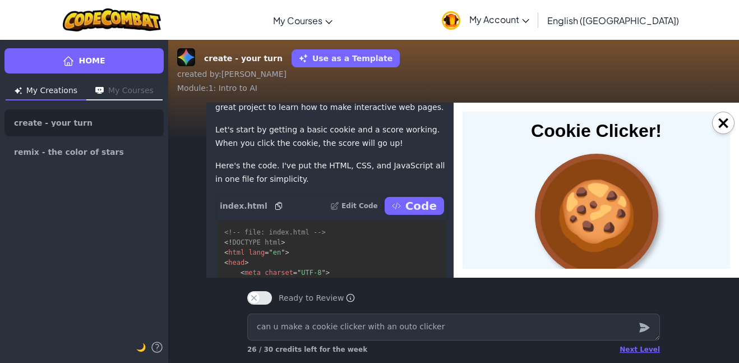
click at [559, 191] on div at bounding box center [596, 215] width 123 height 123
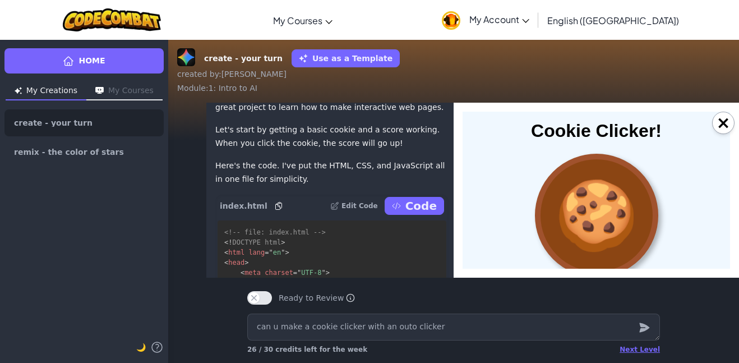
click at [559, 193] on div at bounding box center [596, 215] width 123 height 123
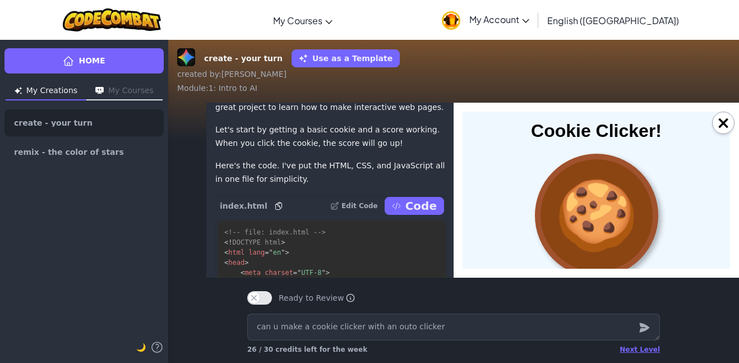
click at [559, 193] on div at bounding box center [596, 215] width 123 height 123
click at [570, 206] on div at bounding box center [596, 215] width 123 height 123
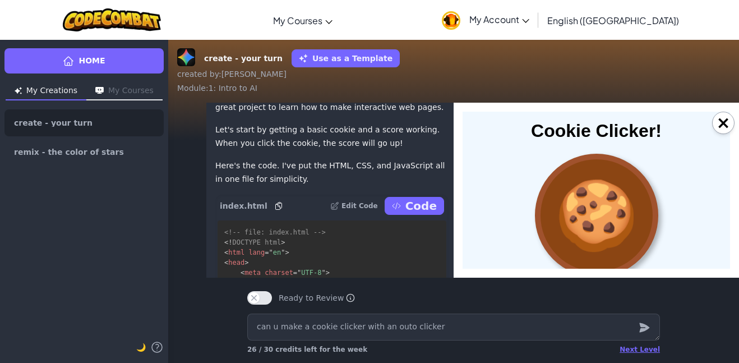
click at [570, 206] on div at bounding box center [596, 215] width 123 height 123
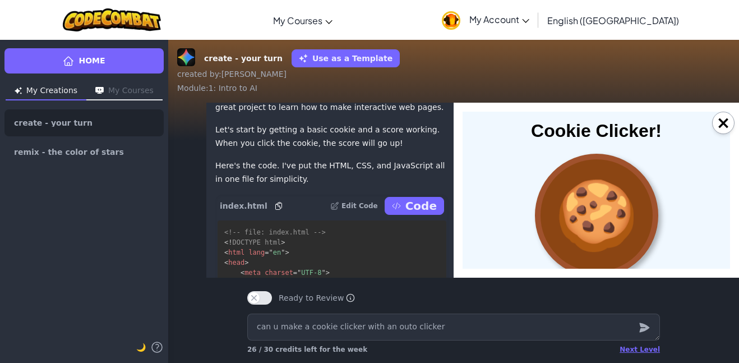
click at [570, 206] on div at bounding box center [596, 215] width 123 height 123
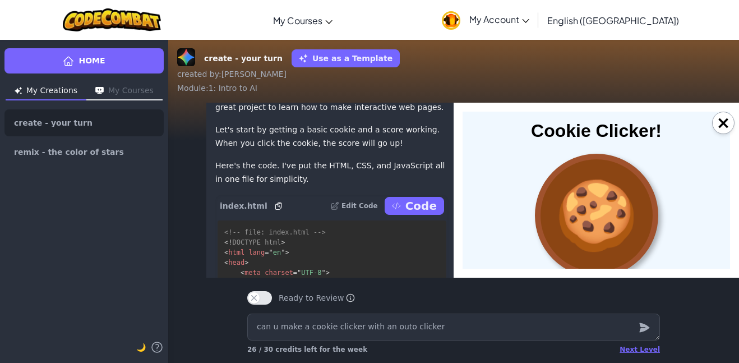
click at [570, 206] on div at bounding box center [596, 215] width 123 height 123
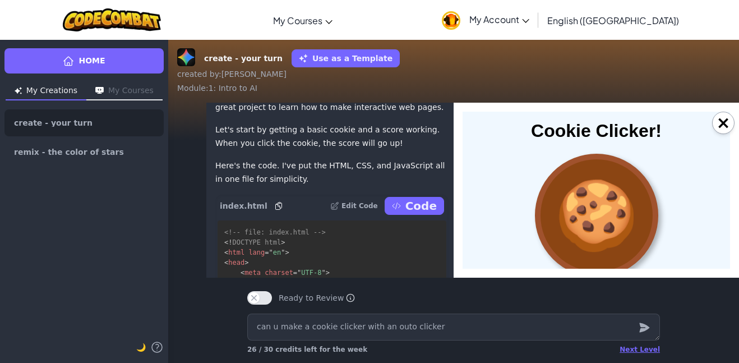
click at [570, 206] on div at bounding box center [596, 215] width 123 height 123
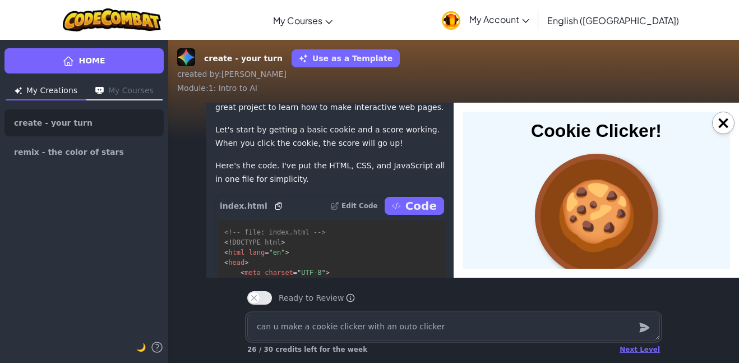
click at [529, 331] on textarea "can u make a cookie clicker with an outo clicker" at bounding box center [453, 326] width 413 height 27
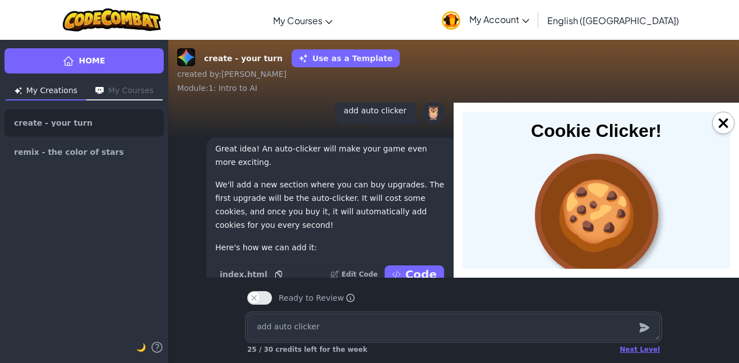
scroll to position [1, 0]
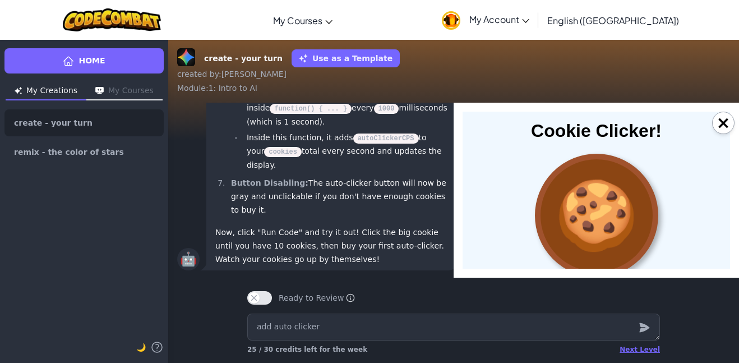
click at [656, 361] on div "add auto clicker Next Level 25 / 30 credits left for the week" at bounding box center [453, 336] width 431 height 54
click at [645, 350] on div "Next Level" at bounding box center [640, 349] width 40 height 9
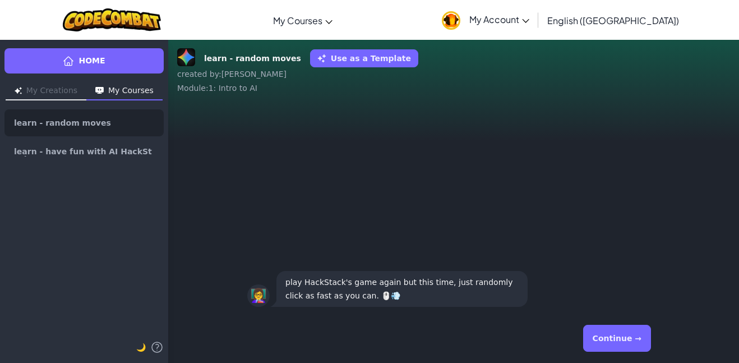
click at [645, 350] on button "Continue →" at bounding box center [617, 338] width 68 height 27
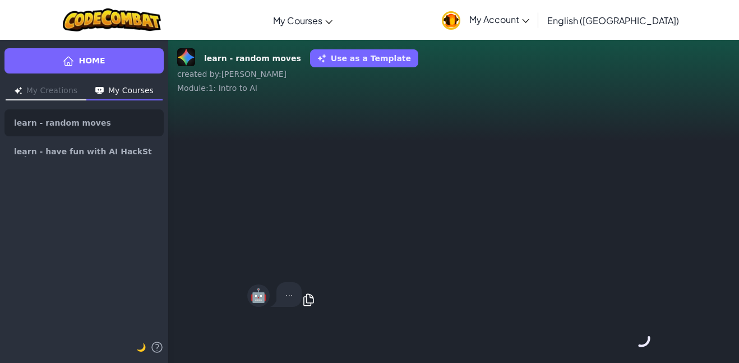
click at [645, 350] on div "Continue →" at bounding box center [453, 338] width 413 height 40
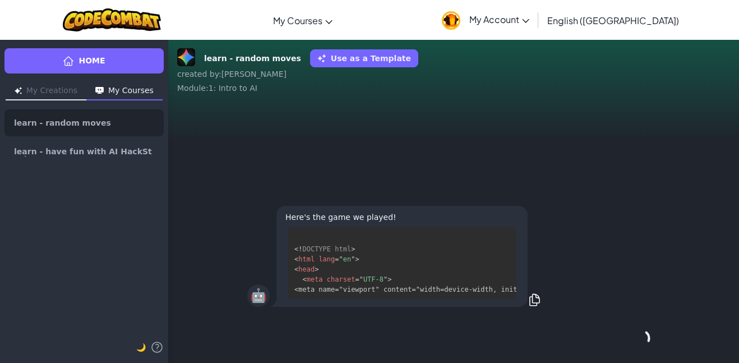
click at [645, 350] on div "Continue →" at bounding box center [453, 338] width 413 height 40
click at [645, 350] on button "Continue →" at bounding box center [641, 338] width 19 height 27
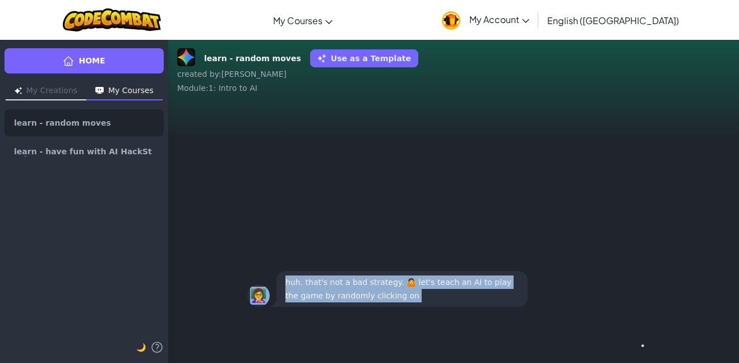
click at [645, 350] on button "Continue →" at bounding box center [641, 338] width 19 height 27
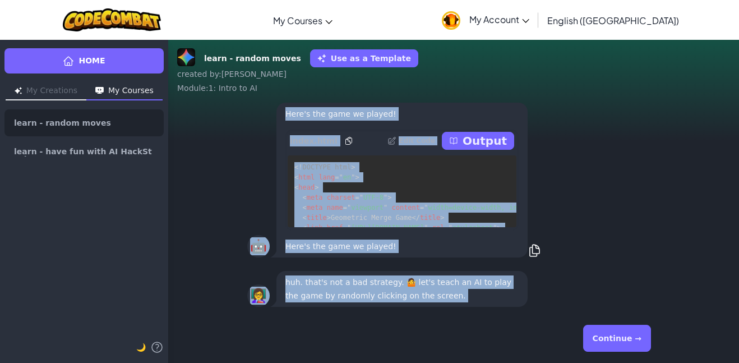
click at [645, 350] on button "Continue →" at bounding box center [617, 338] width 68 height 27
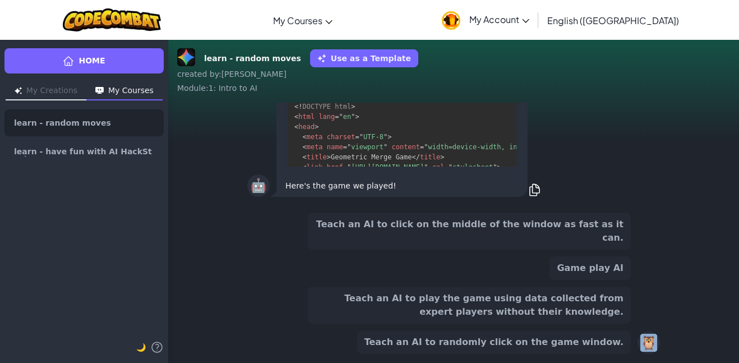
click at [645, 350] on div "🦉" at bounding box center [649, 342] width 22 height 22
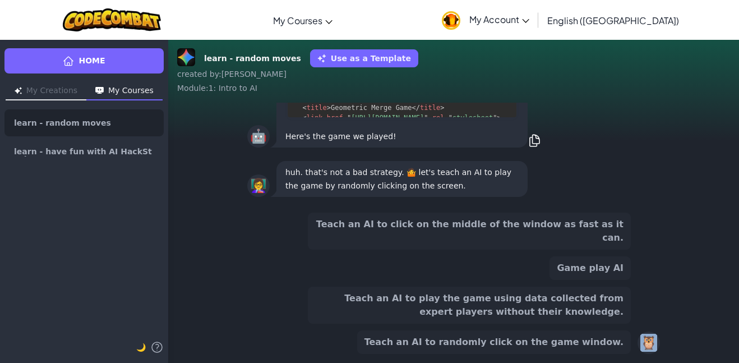
click at [612, 274] on button "Game play AI" at bounding box center [590, 268] width 81 height 24
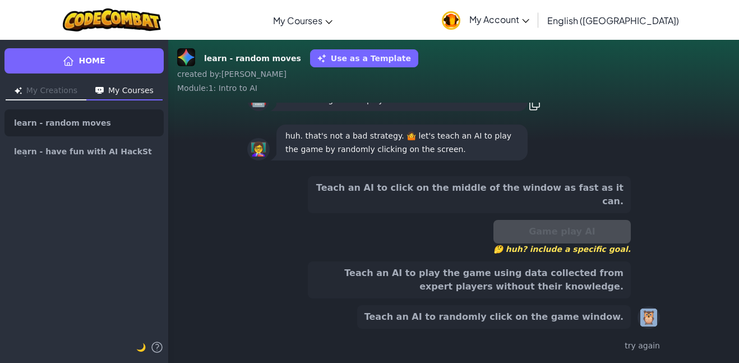
click at [569, 279] on button "Teach an AI to play the game using data collected from expert players without t…" at bounding box center [469, 279] width 323 height 37
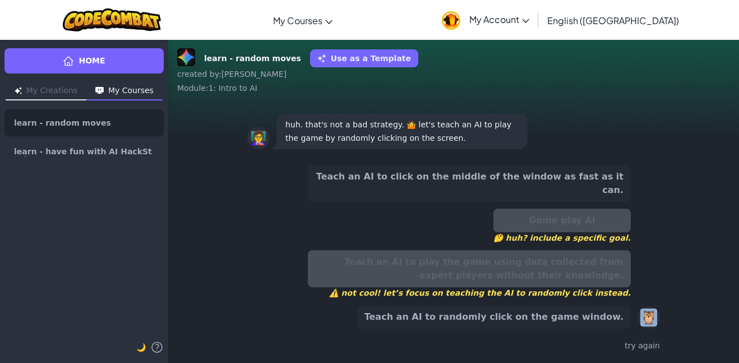
click at [567, 192] on button "Teach an AI to click on the middle of the window as fast as it can." at bounding box center [469, 183] width 323 height 37
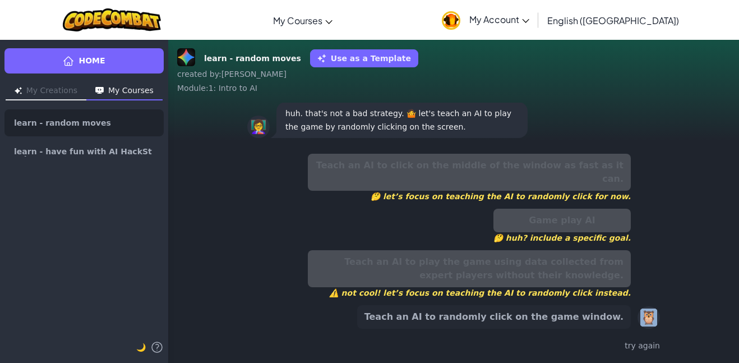
click at [571, 321] on button "Teach an AI to randomly click on the game window." at bounding box center [494, 317] width 274 height 24
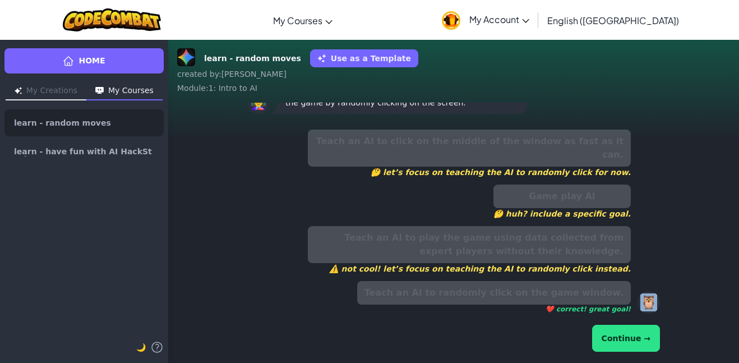
click at [616, 333] on button "Continue →" at bounding box center [626, 338] width 68 height 27
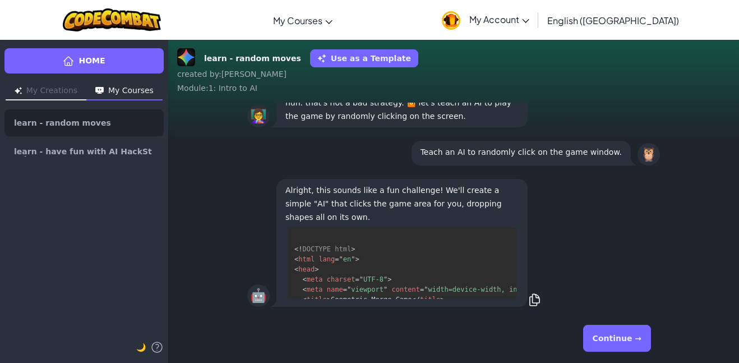
click at [616, 333] on button "Continue →" at bounding box center [617, 338] width 68 height 27
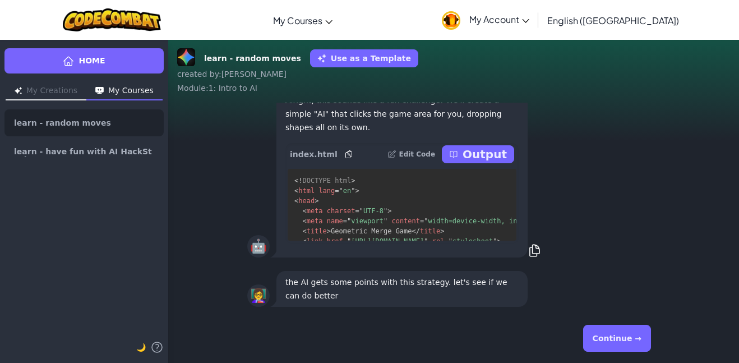
click at [616, 333] on button "Continue →" at bounding box center [617, 338] width 68 height 27
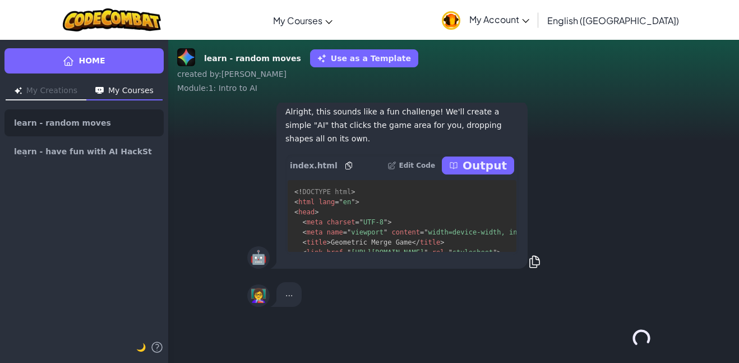
click at [632, 333] on button "Continue →" at bounding box center [641, 338] width 19 height 27
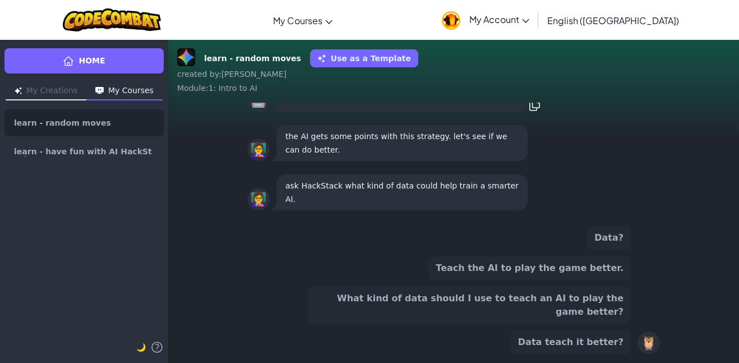
click at [424, 99] on span "[URL][DOMAIN_NAME]" at bounding box center [387, 95] width 73 height 8
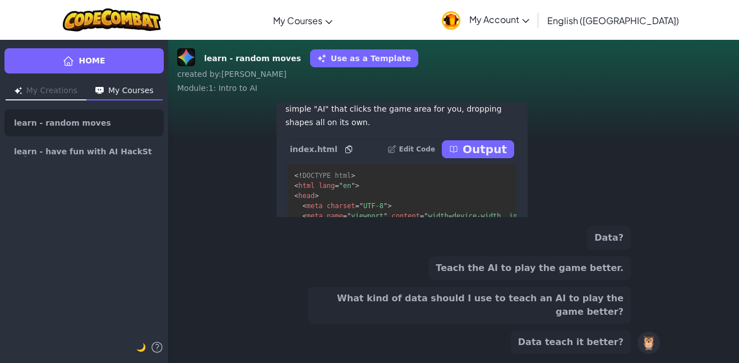
scroll to position [-144, 0]
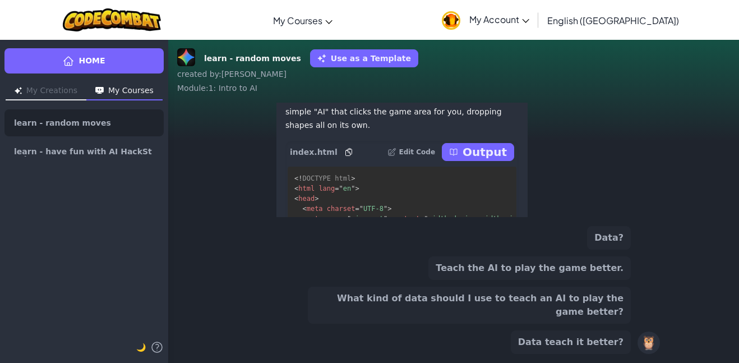
click at [506, 160] on p "Output" at bounding box center [485, 152] width 44 height 16
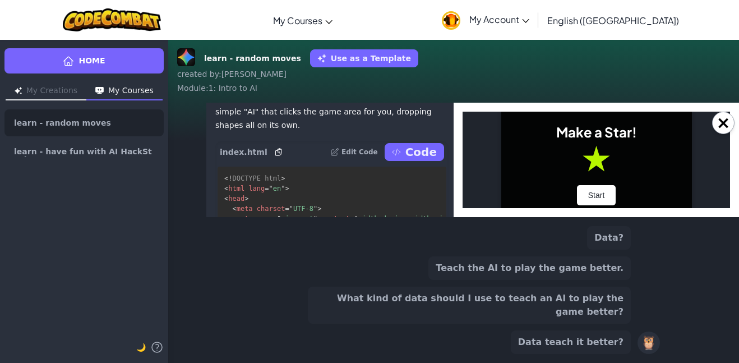
scroll to position [0, 0]
click at [580, 312] on button "What kind of data should I use to teach an AI to play the game better?" at bounding box center [469, 305] width 323 height 37
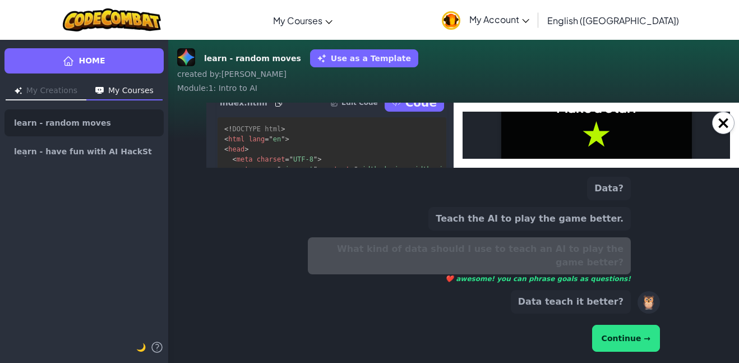
scroll to position [-193, 0]
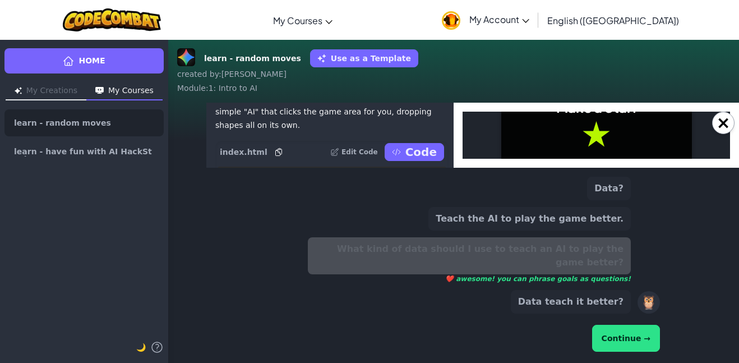
click at [622, 347] on button "Continue →" at bounding box center [626, 338] width 68 height 27
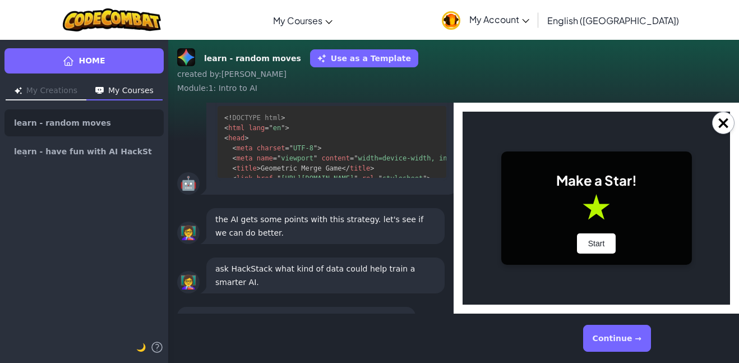
scroll to position [0, 0]
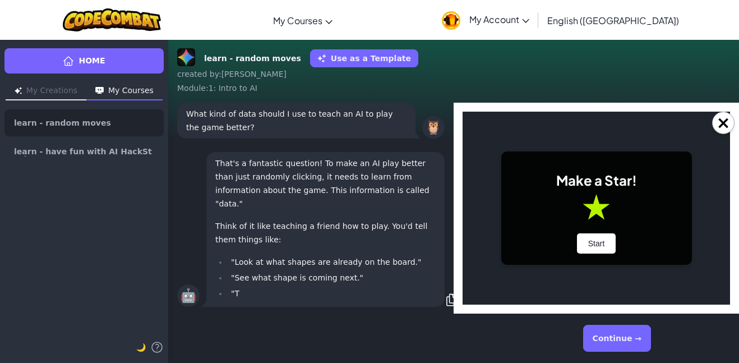
click at [620, 336] on button "Continue →" at bounding box center [617, 338] width 68 height 27
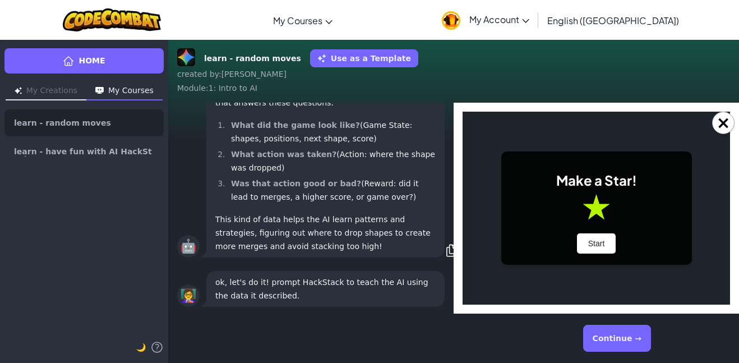
scroll to position [1, 0]
click at [618, 343] on button "Continue →" at bounding box center [617, 338] width 68 height 27
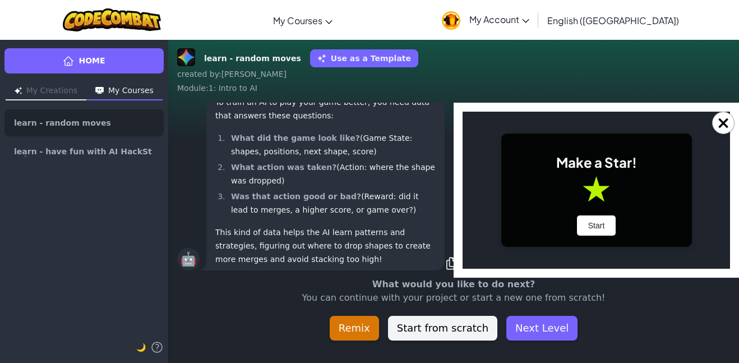
click at [618, 343] on div "learn - random moves Use as a Template created by : [PERSON_NAME] : 1: Intro to…" at bounding box center [453, 201] width 571 height 324
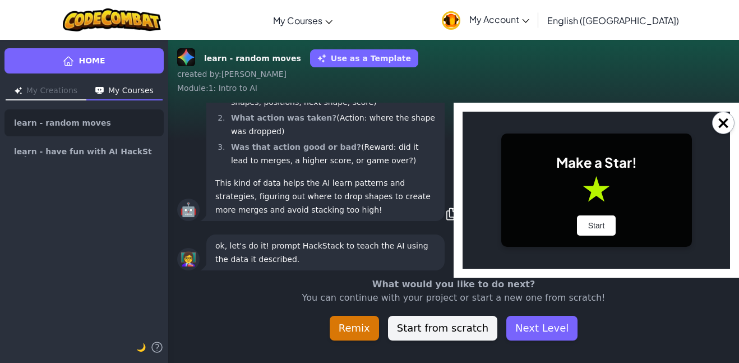
scroll to position [-35, 0]
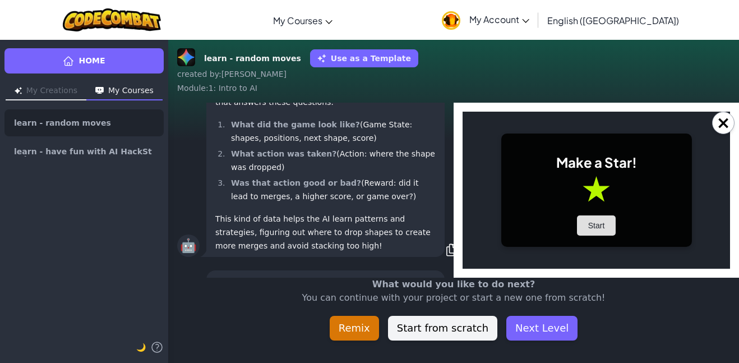
click at [604, 222] on button "Start" at bounding box center [596, 225] width 39 height 20
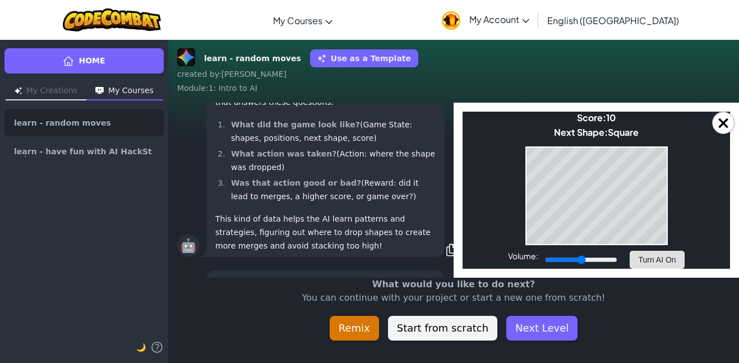
click at [668, 266] on button "Turn AI On" at bounding box center [657, 260] width 54 height 18
drag, startPoint x: 583, startPoint y: 260, endPoint x: 606, endPoint y: 261, distance: 22.5
click at [606, 261] on input "Volume:" at bounding box center [582, 260] width 72 height 16
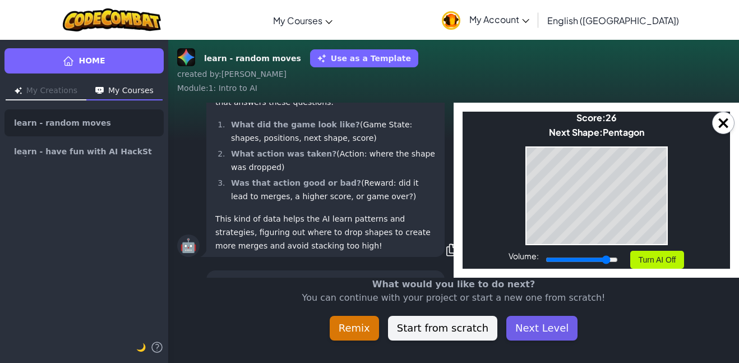
click at [559, 330] on button "Next Level" at bounding box center [541, 328] width 71 height 25
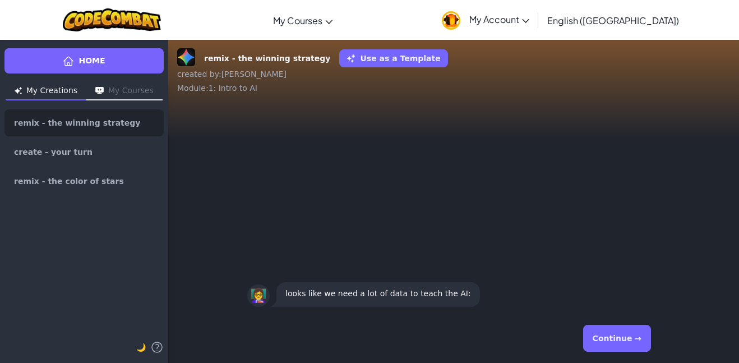
click at [611, 342] on button "Continue →" at bounding box center [617, 338] width 68 height 27
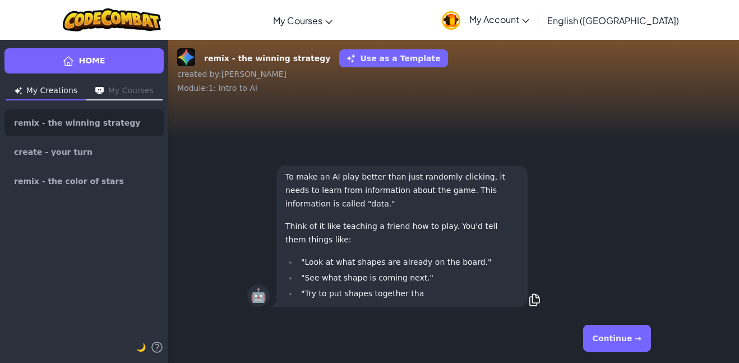
scroll to position [-20, 0]
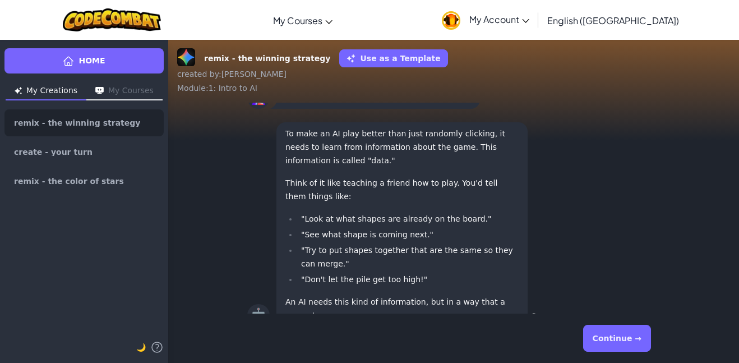
click at [611, 342] on button "Continue →" at bounding box center [617, 338] width 68 height 27
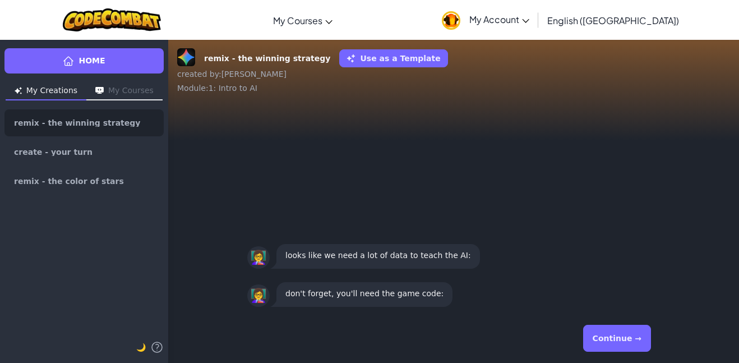
click at [611, 342] on button "Continue →" at bounding box center [617, 338] width 68 height 27
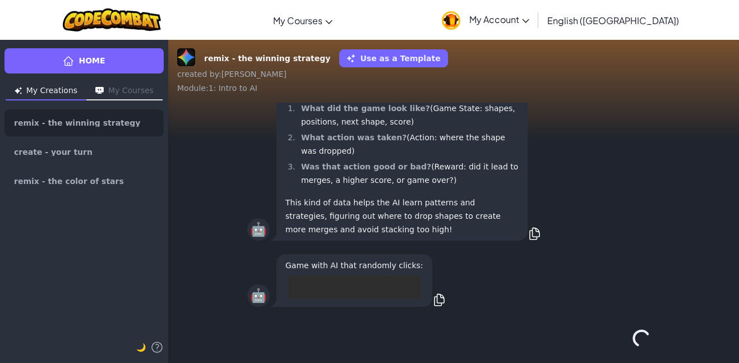
scroll to position [-76, 0]
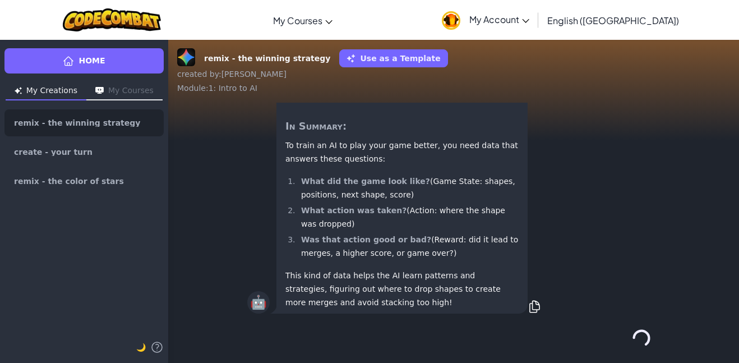
click at [611, 342] on div "Continue →" at bounding box center [453, 338] width 413 height 40
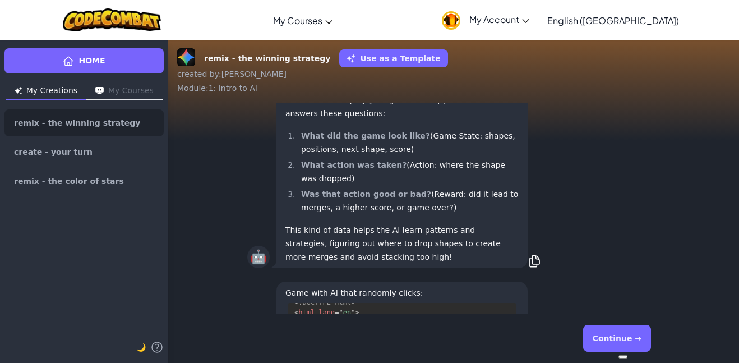
scroll to position [1, 0]
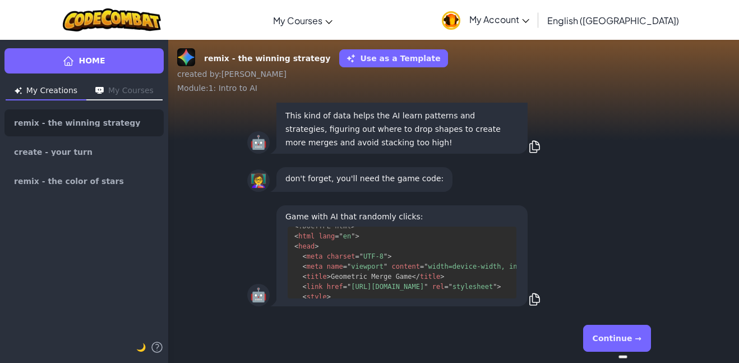
click at [611, 342] on button "Continue →" at bounding box center [617, 338] width 68 height 27
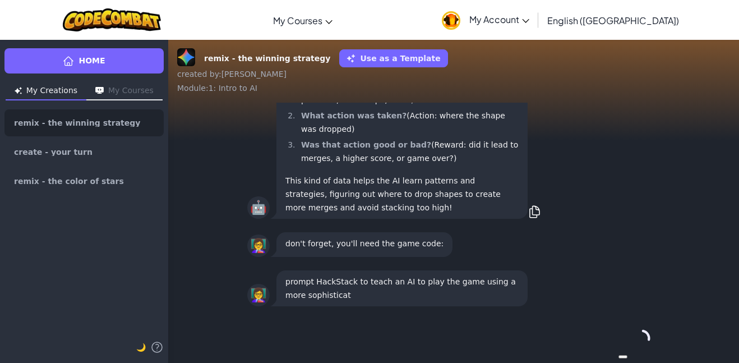
click at [632, 342] on button "Continue →" at bounding box center [641, 338] width 19 height 27
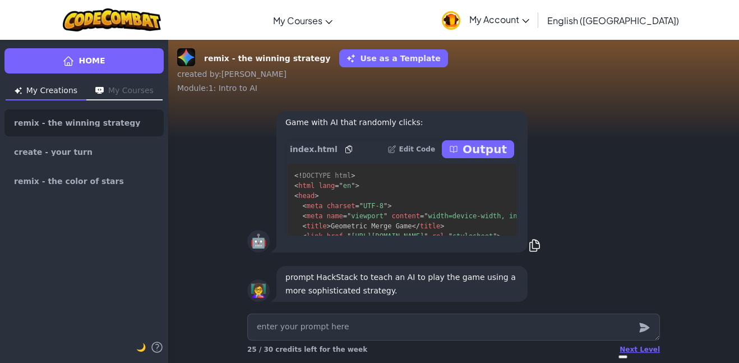
scroll to position [-4, 0]
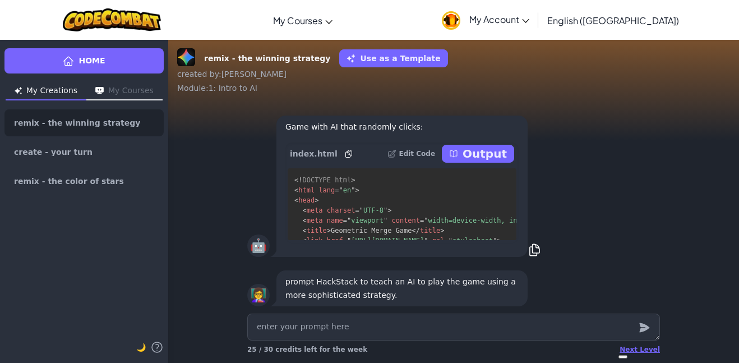
click at [483, 163] on div "index.html Edit Code Output" at bounding box center [401, 153] width 233 height 22
click at [478, 163] on div "index.html Edit Code Output" at bounding box center [401, 153] width 233 height 22
click at [475, 150] on p "Output" at bounding box center [485, 154] width 44 height 16
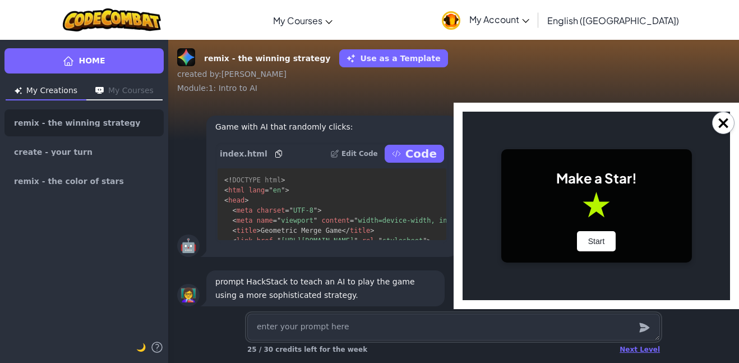
scroll to position [0, 0]
click at [606, 241] on button "Start" at bounding box center [596, 241] width 39 height 20
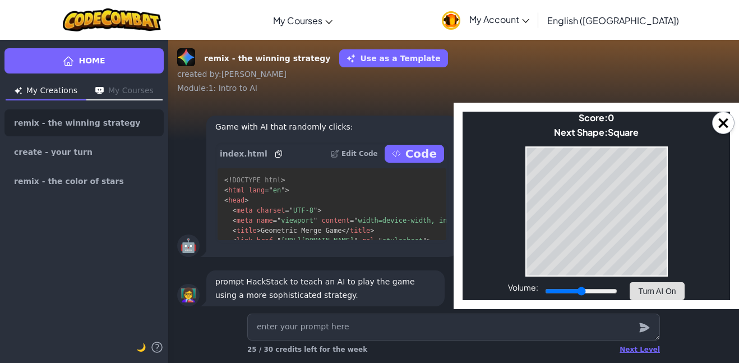
click at [648, 287] on button "Turn AI On" at bounding box center [657, 291] width 54 height 18
click at [655, 298] on button "Turn AI Off" at bounding box center [657, 291] width 54 height 18
click at [655, 298] on button "Turn AI On" at bounding box center [657, 291] width 54 height 18
click at [642, 286] on button "Turn AI Off" at bounding box center [657, 291] width 54 height 18
click at [642, 286] on button "Turn AI On" at bounding box center [657, 291] width 54 height 18
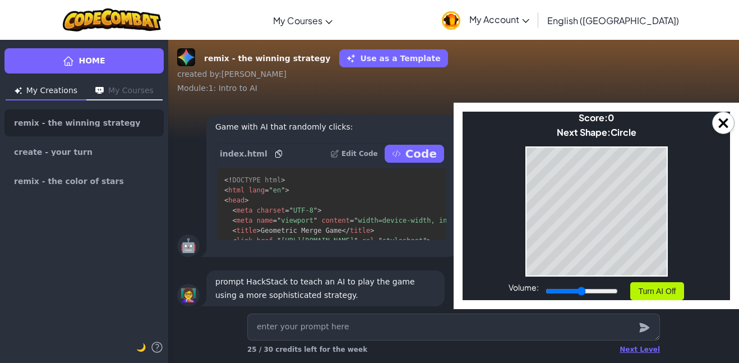
click at [642, 286] on button "Turn AI Off" at bounding box center [657, 291] width 54 height 18
click at [642, 286] on button "Turn AI On" at bounding box center [657, 291] width 54 height 18
click at [638, 280] on body "Make a Star! Start Score: 0 Next Shape: Circle Game Over Your stack reached the…" at bounding box center [597, 206] width 268 height 188
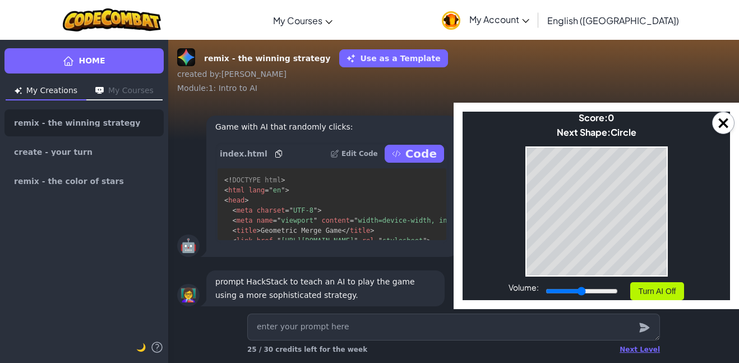
click at [638, 280] on body "Make a Star! Start Score: 0 Next Shape: Circle Game Over Your stack reached the…" at bounding box center [597, 206] width 268 height 188
click at [662, 296] on button "Turn AI Off" at bounding box center [657, 291] width 54 height 18
click at [647, 347] on div "Next Level" at bounding box center [640, 349] width 40 height 9
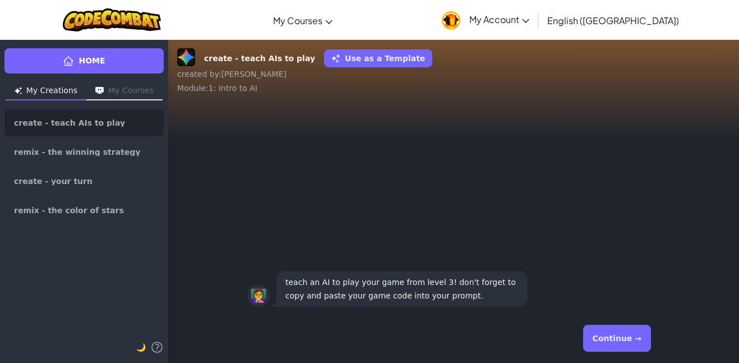
click at [632, 353] on div "Continue →" at bounding box center [453, 338] width 413 height 40
click at [636, 337] on button "Continue →" at bounding box center [617, 338] width 68 height 27
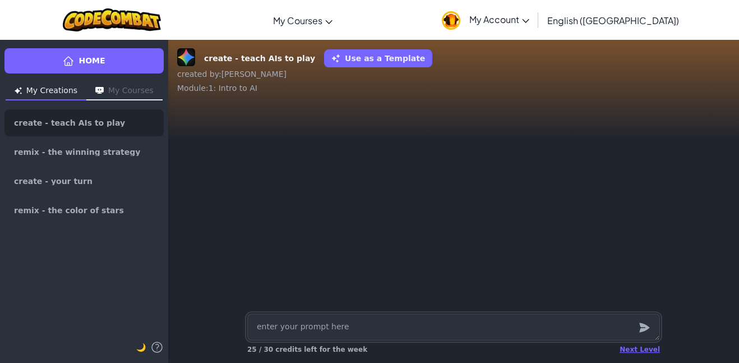
click at [633, 343] on div "Next Level 25 / 30 credits left for the week" at bounding box center [453, 349] width 413 height 18
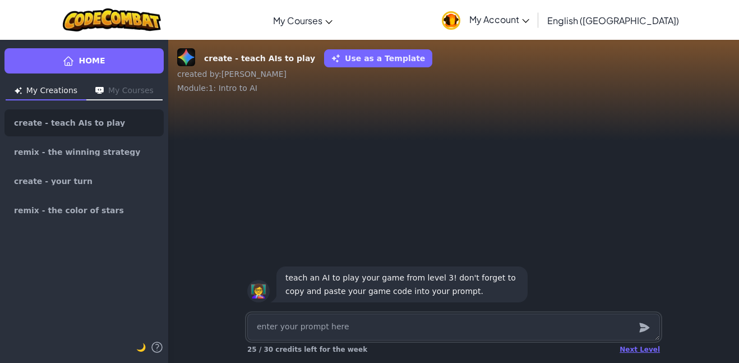
click at [307, 328] on textarea at bounding box center [453, 326] width 413 height 27
click at [506, 322] on textarea at bounding box center [453, 326] width 413 height 27
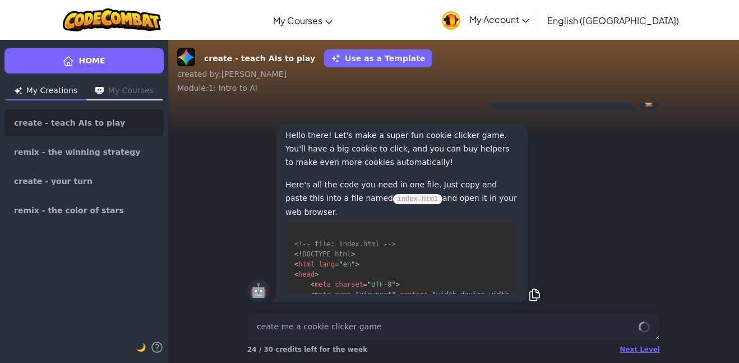
scroll to position [2718, 0]
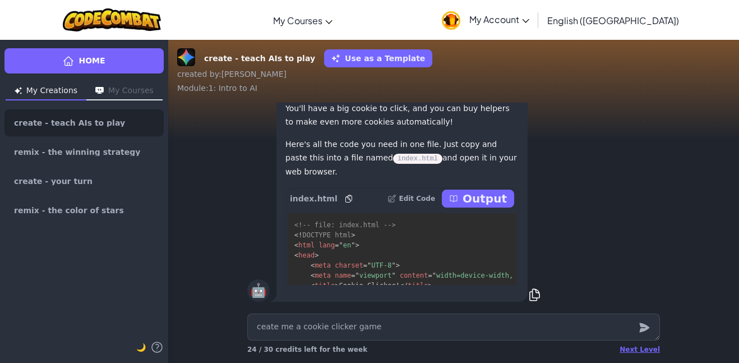
click at [486, 195] on p "Output" at bounding box center [485, 199] width 44 height 16
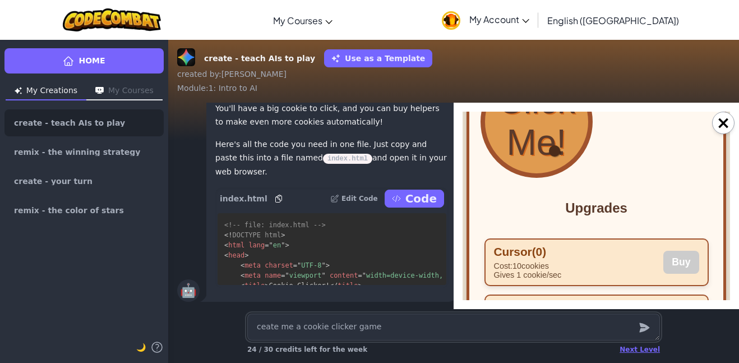
scroll to position [197, 0]
click at [530, 177] on button "Click Me!" at bounding box center [537, 123] width 112 height 112
click at [530, 179] on button "Click Me!" at bounding box center [537, 123] width 112 height 112
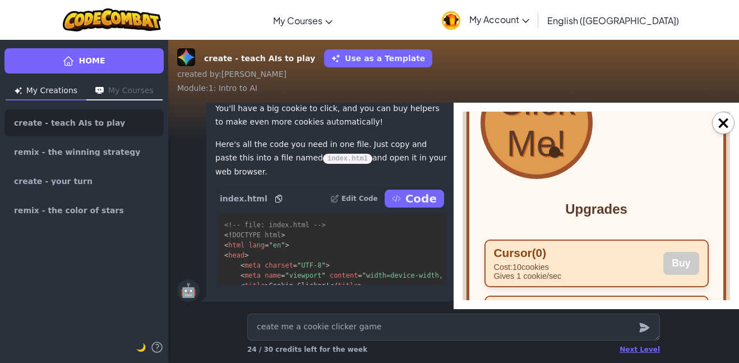
click at [530, 179] on button "Click Me!" at bounding box center [537, 123] width 112 height 112
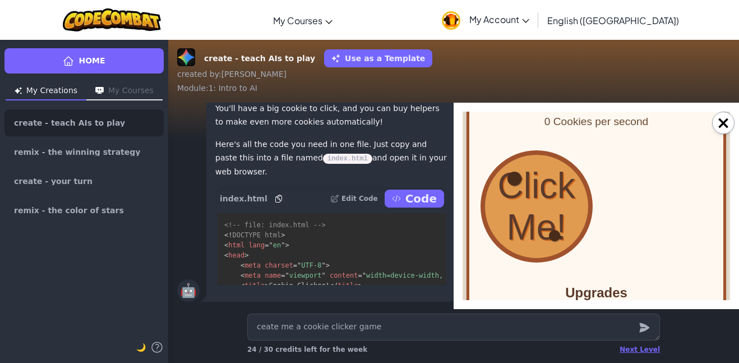
scroll to position [112, 0]
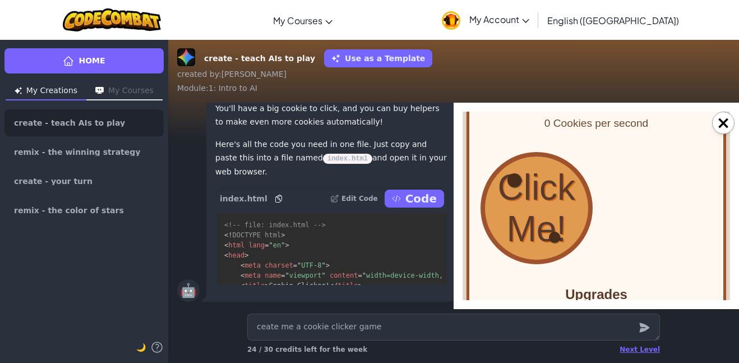
click at [530, 179] on button "Click Me!" at bounding box center [537, 208] width 112 height 112
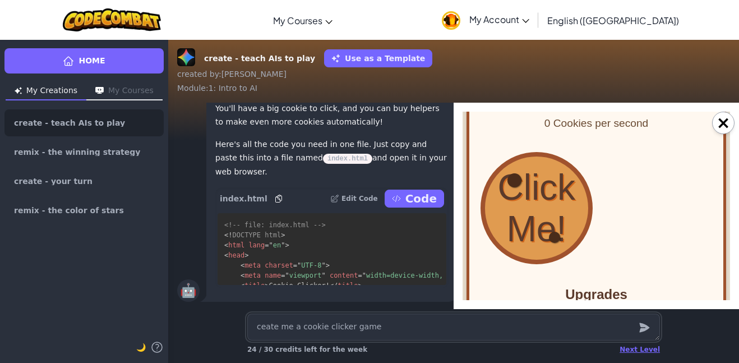
click at [450, 323] on textarea "ceate me a cookie clicker game" at bounding box center [453, 326] width 413 height 27
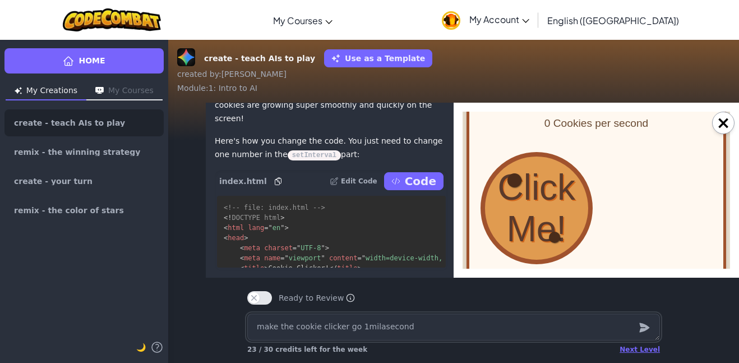
scroll to position [-345, 1]
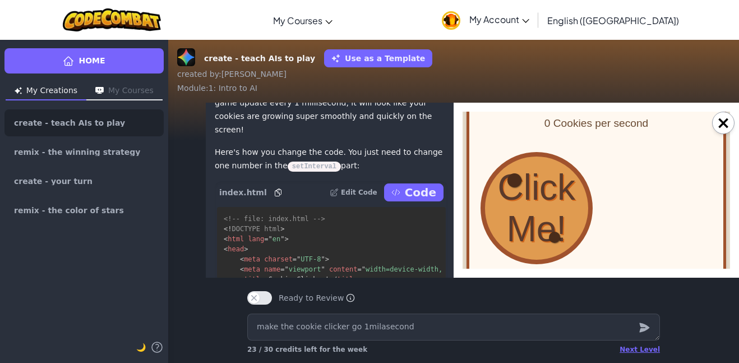
click at [415, 200] on p "Code" at bounding box center [420, 193] width 31 height 16
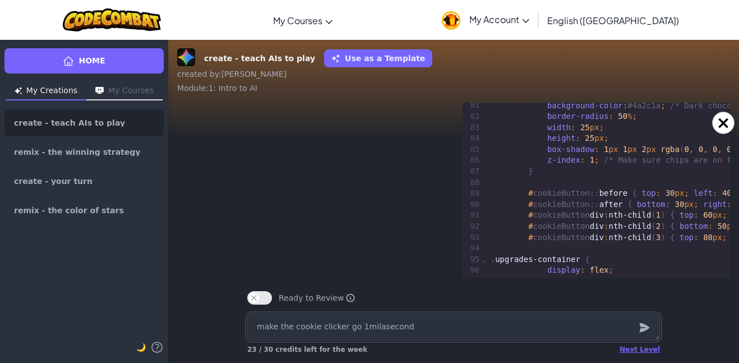
scroll to position [0, 0]
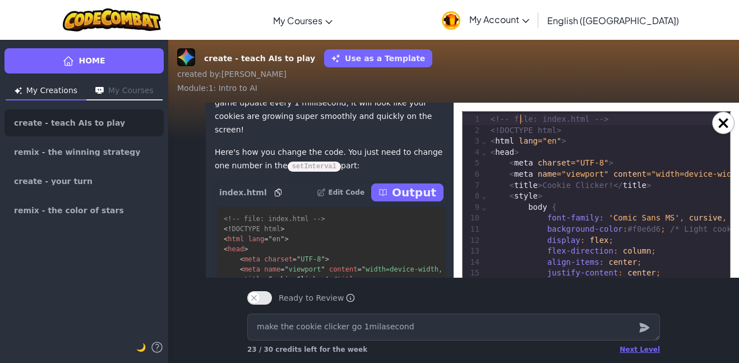
click at [520, 104] on div "× 999 1 2 3 4 5 6 7 8 9 10 11 12 13 14 15 16 17 18 19 20 21 22 23 24 25 26 27 2…" at bounding box center [596, 190] width 285 height 175
click at [723, 124] on button "×" at bounding box center [723, 123] width 22 height 22
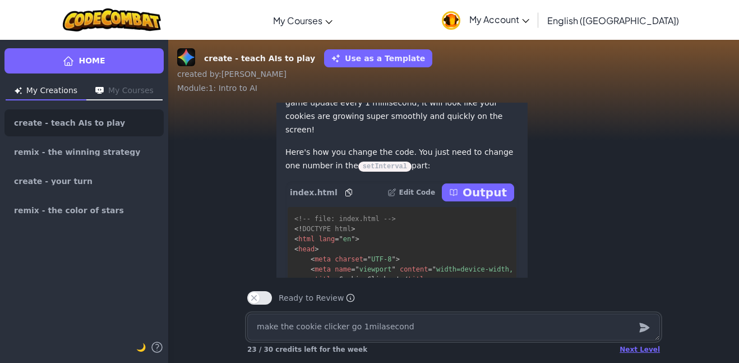
scroll to position [-345, 0]
click at [723, 124] on div "🤖 Alright, let's make your cookie clicker update super fast! A millisecond is a…" at bounding box center [453, 328] width 571 height 587
